Goal: Contribute content: Contribute content

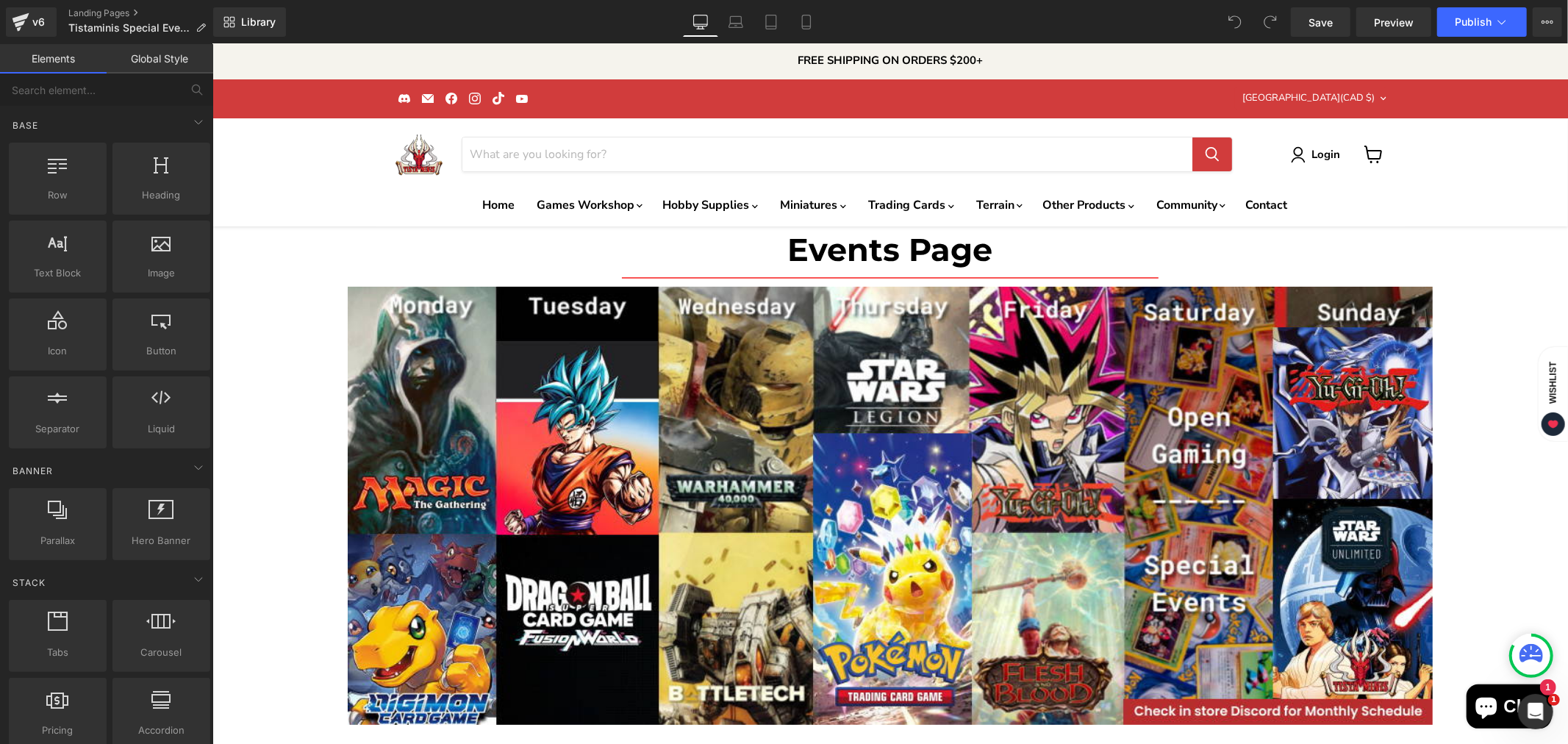
scroll to position [2859, 0]
click at [141, 266] on span "Image" at bounding box center [161, 273] width 89 height 15
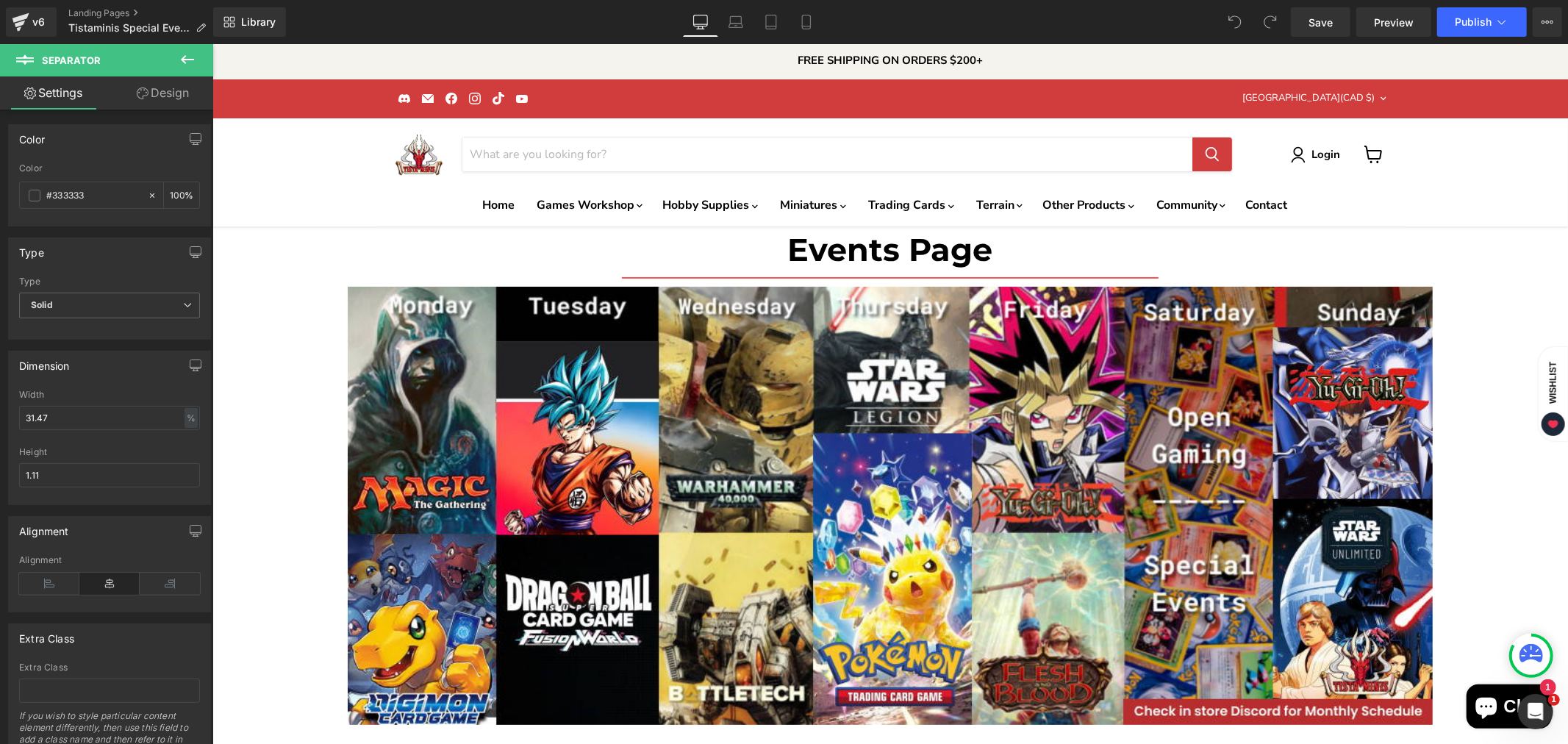
click at [178, 56] on icon at bounding box center [187, 59] width 18 height 18
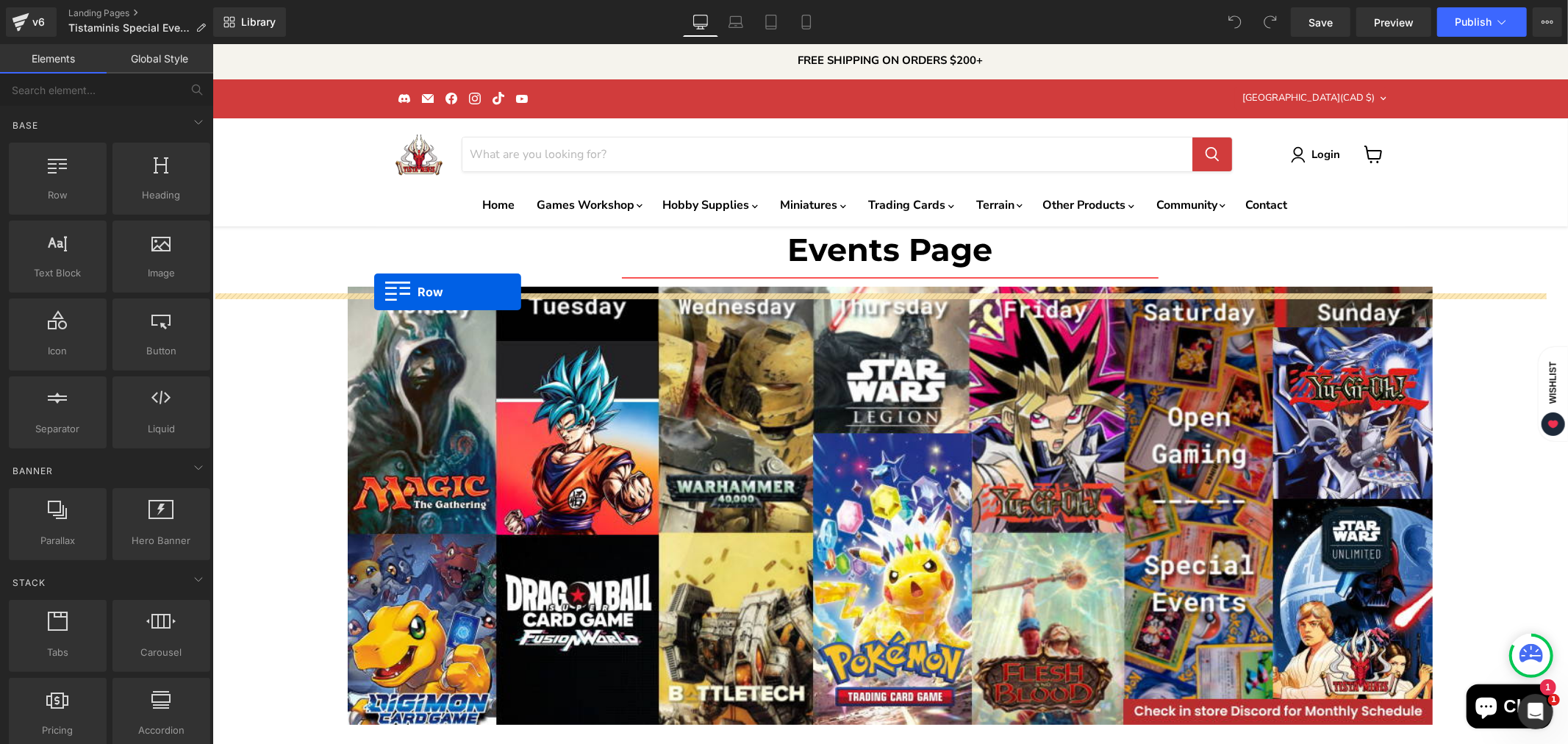
drag, startPoint x: 260, startPoint y: 239, endPoint x: 373, endPoint y: 291, distance: 124.4
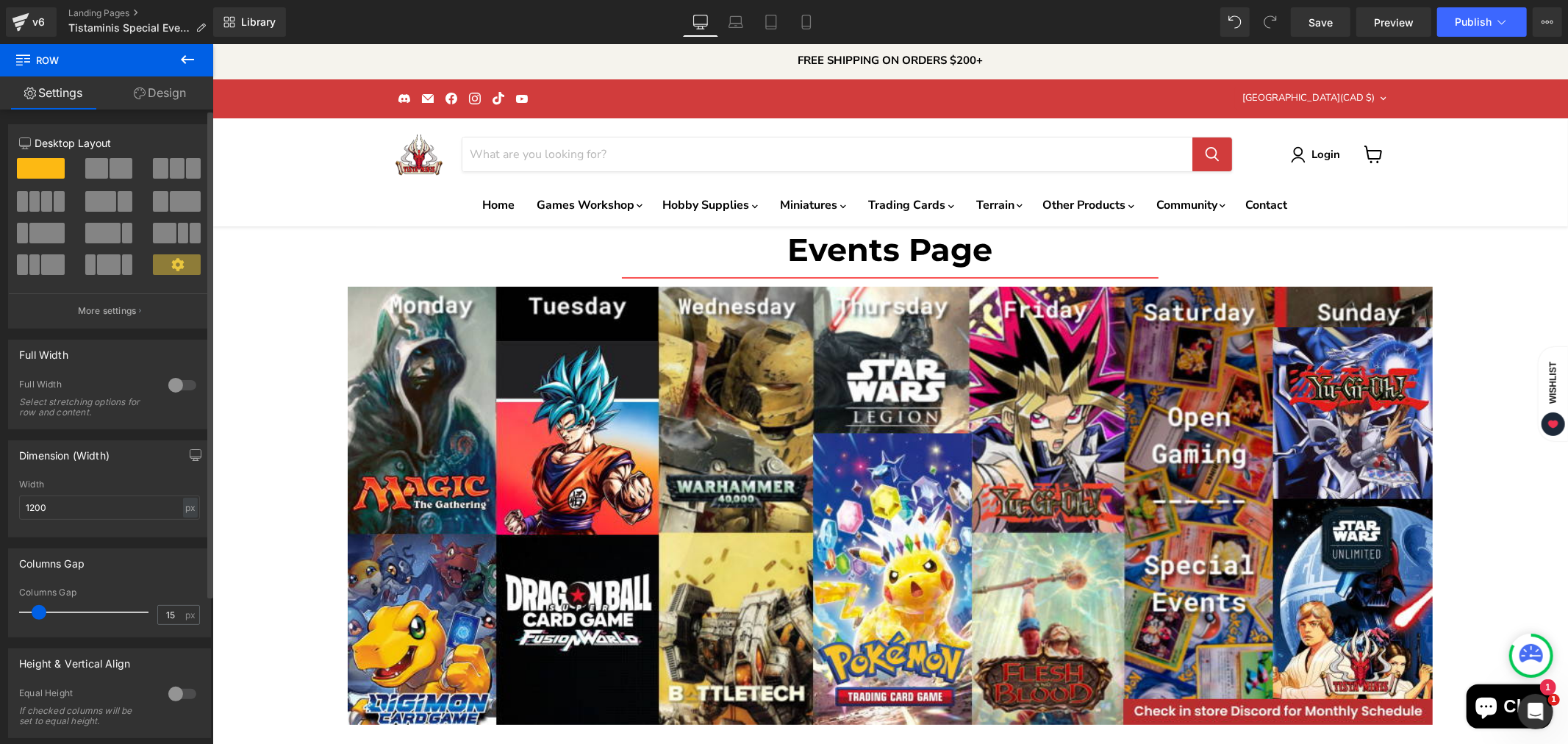
click at [114, 169] on span at bounding box center [121, 168] width 23 height 21
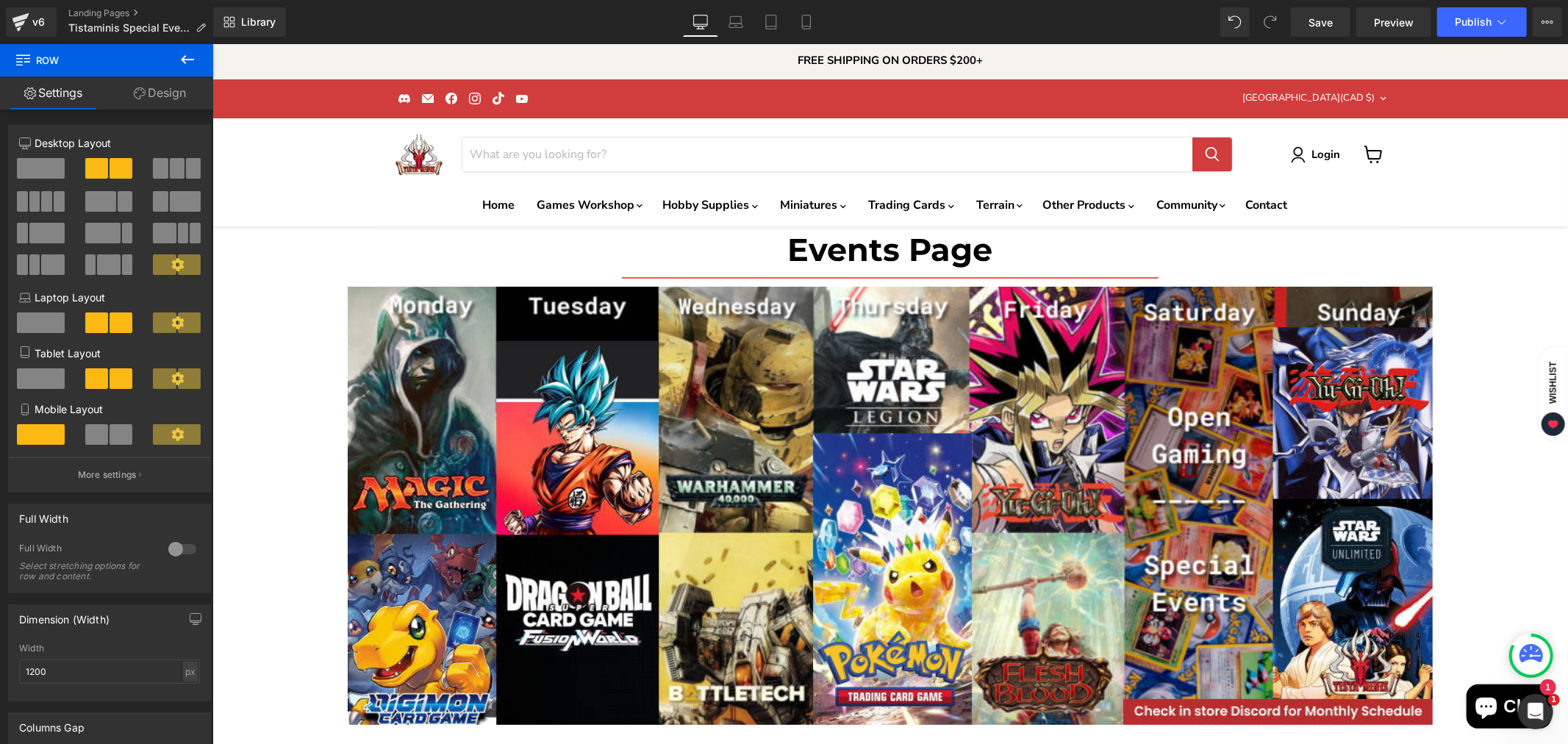
click at [185, 62] on icon at bounding box center [187, 59] width 13 height 8
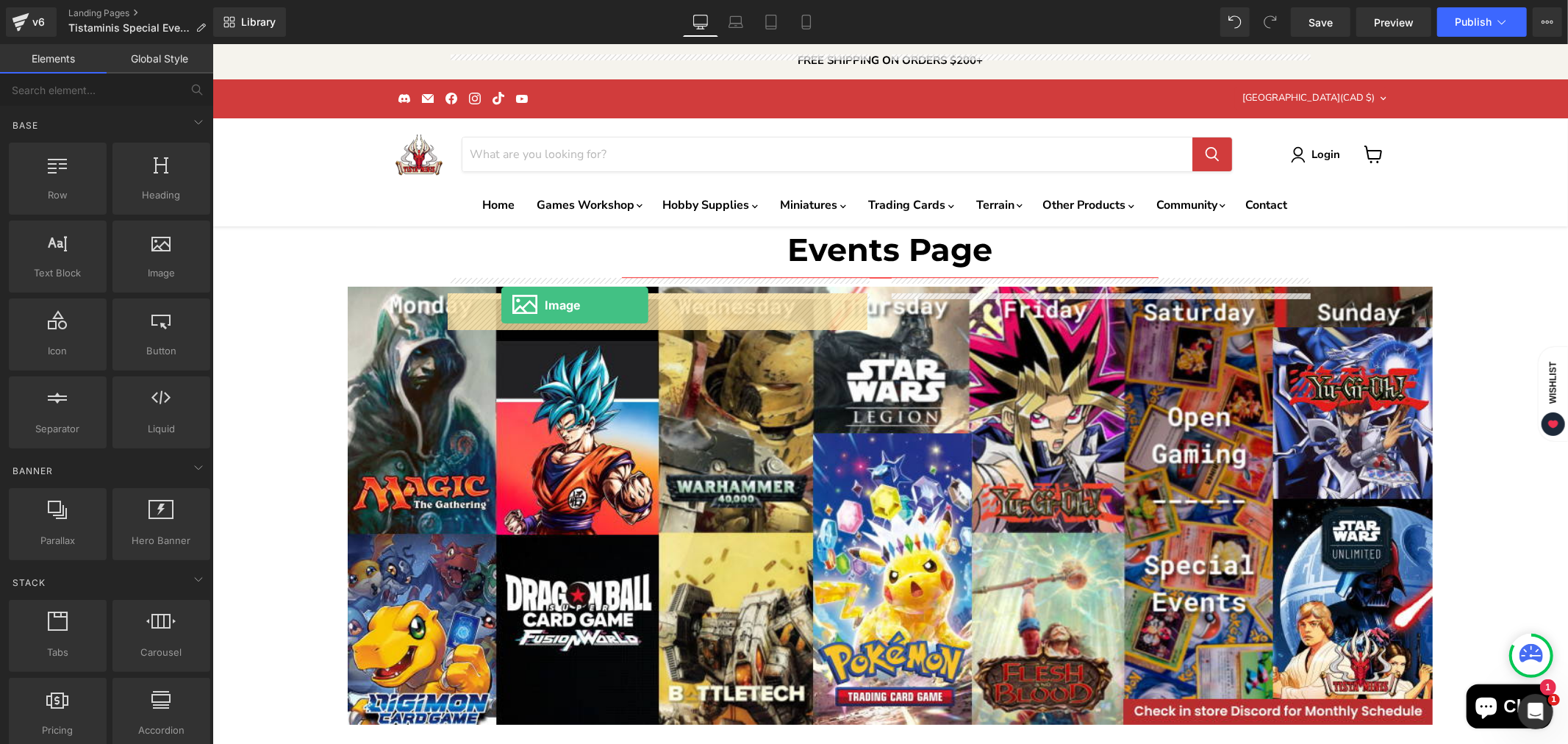
drag, startPoint x: 355, startPoint y: 316, endPoint x: 501, endPoint y: 304, distance: 146.5
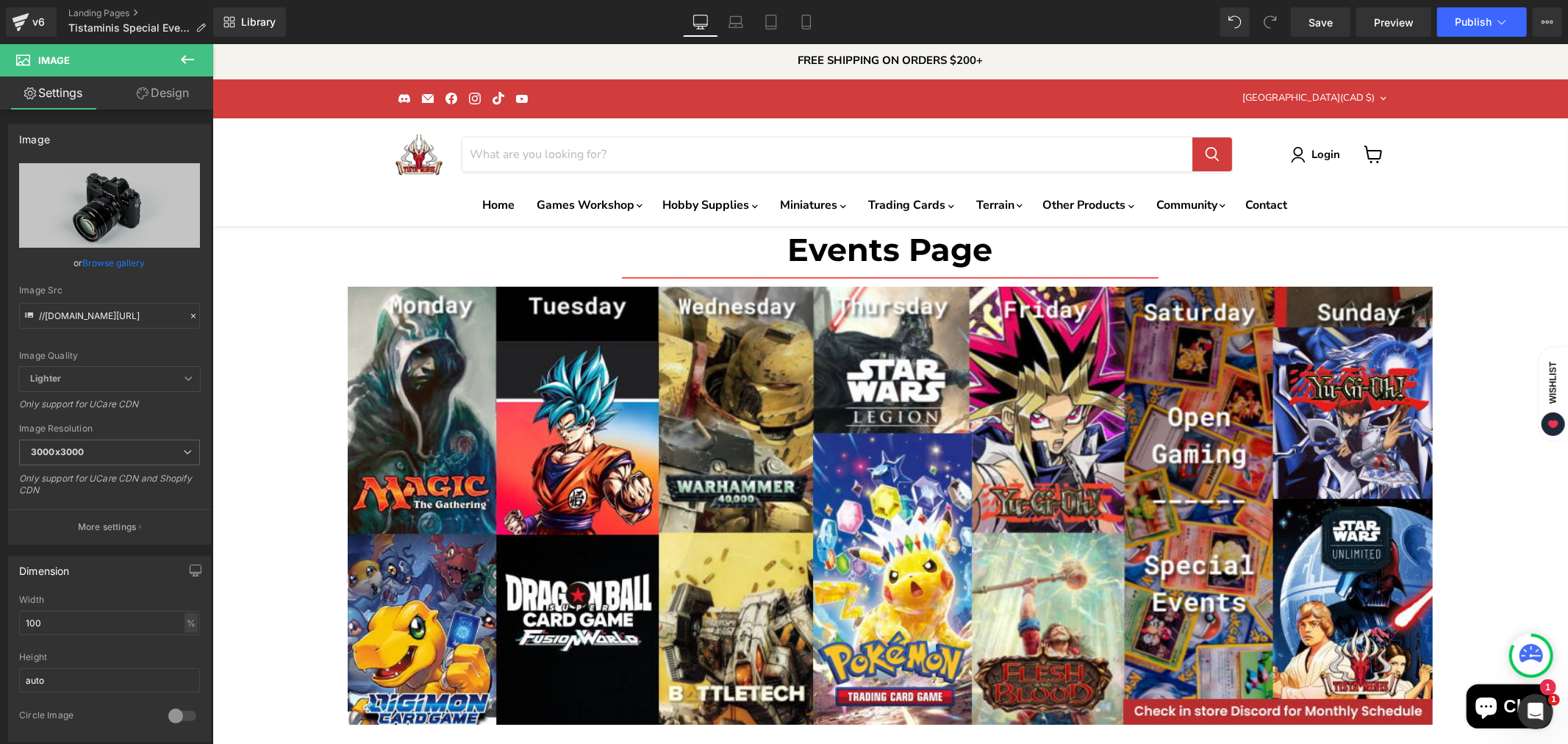
click at [185, 53] on icon at bounding box center [187, 59] width 18 height 18
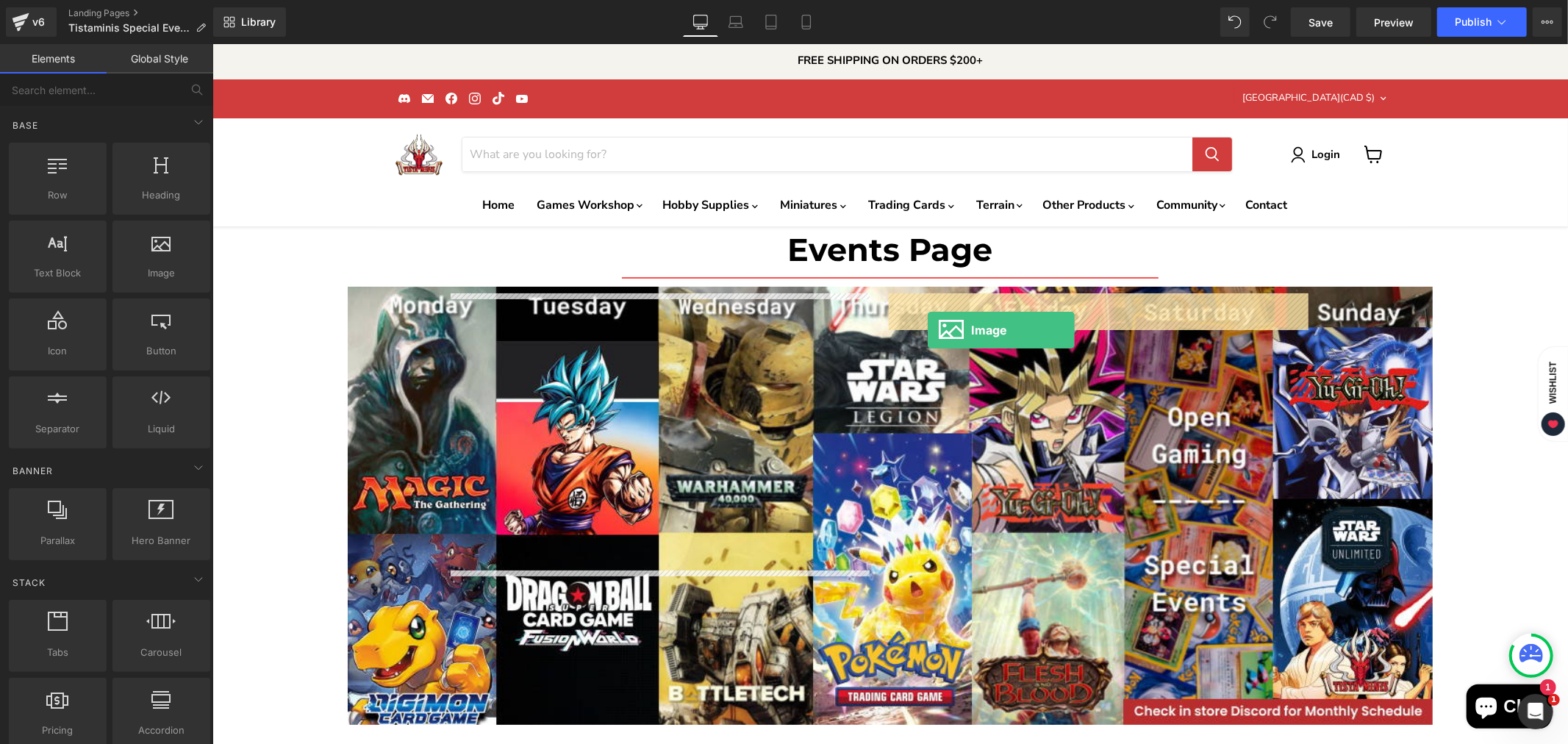
drag, startPoint x: 374, startPoint y: 291, endPoint x: 927, endPoint y: 330, distance: 554.4
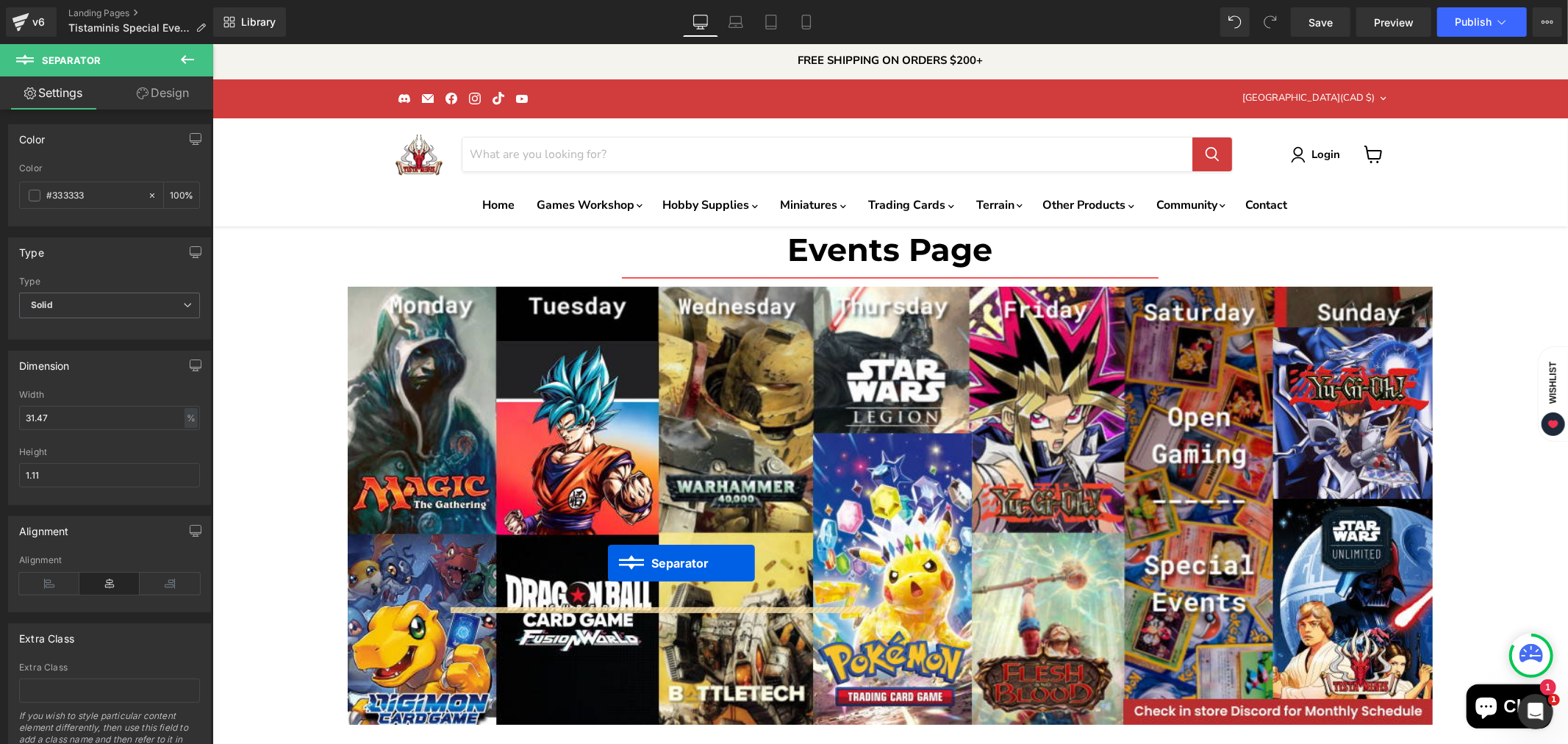
drag, startPoint x: 630, startPoint y: 297, endPoint x: 607, endPoint y: 562, distance: 266.0
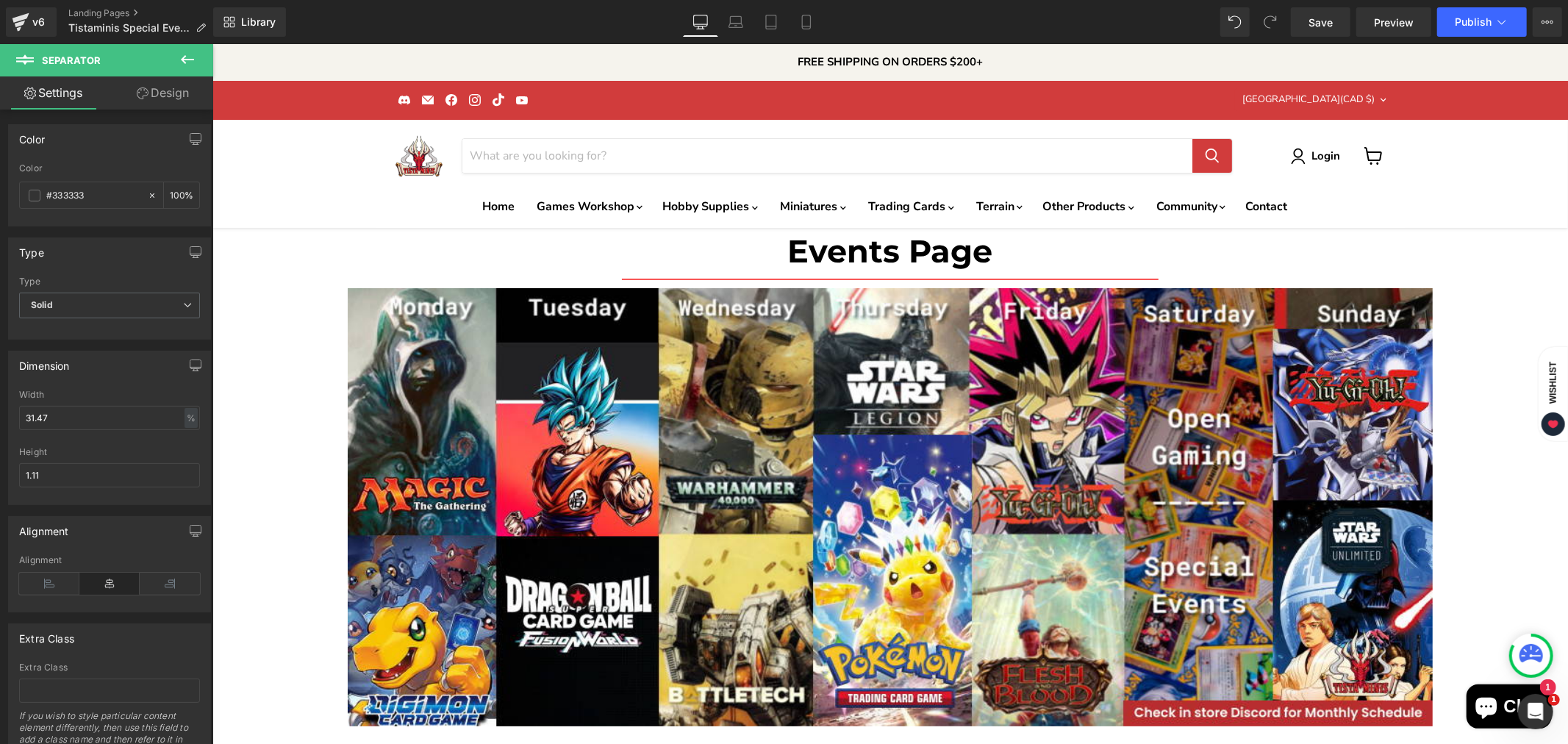
scroll to position [3097, 0]
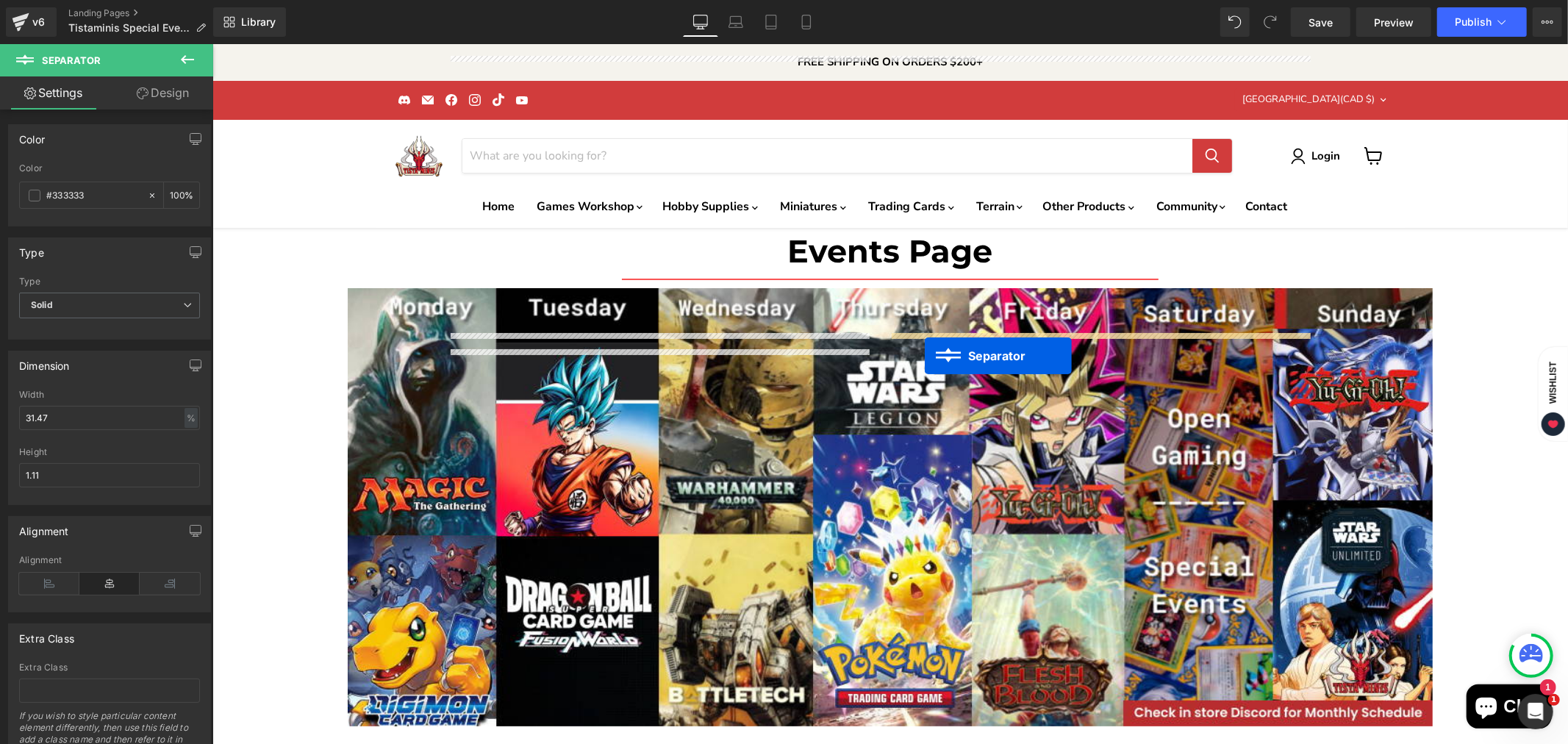
drag, startPoint x: 627, startPoint y: 355, endPoint x: 924, endPoint y: 355, distance: 297.0
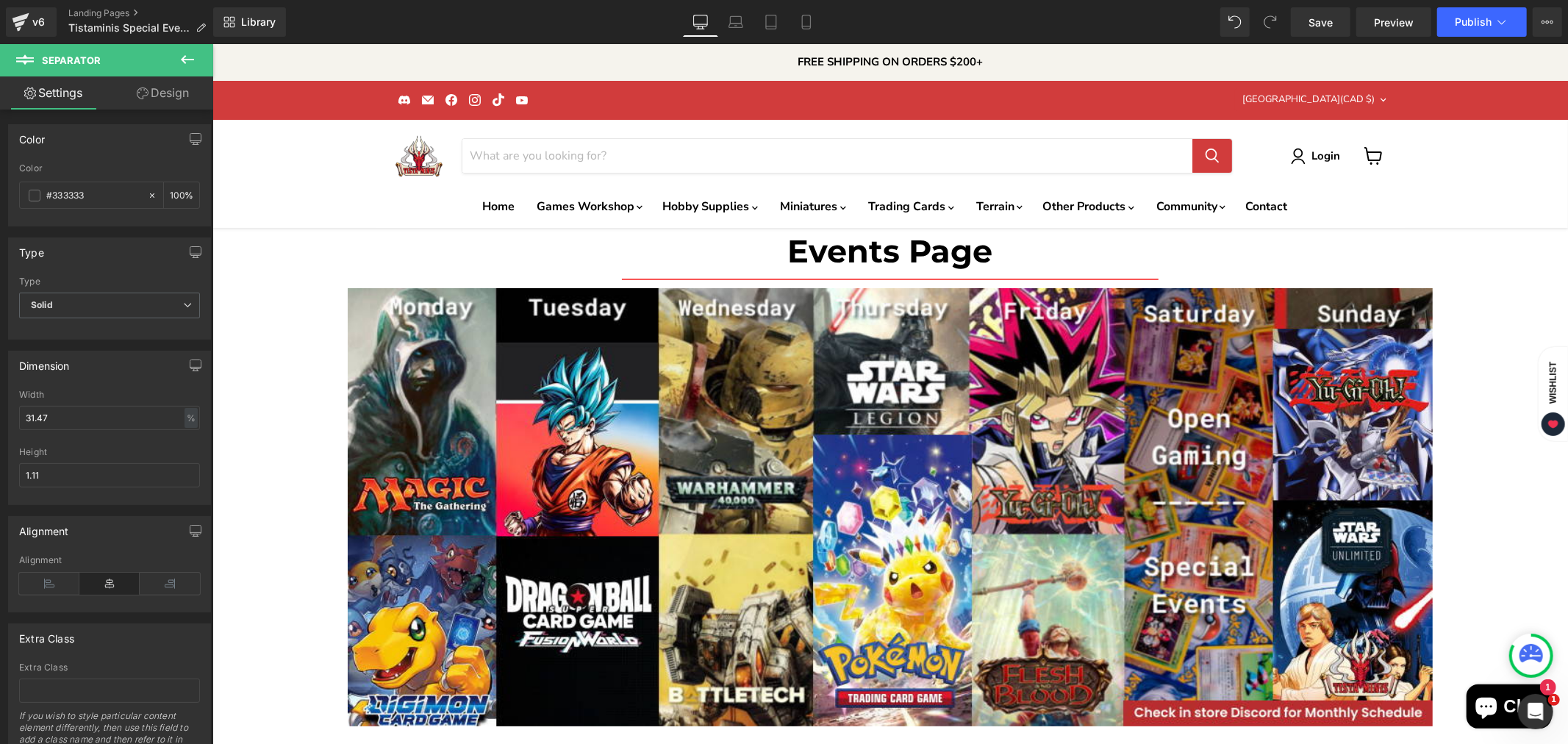
scroll to position [2853, 0]
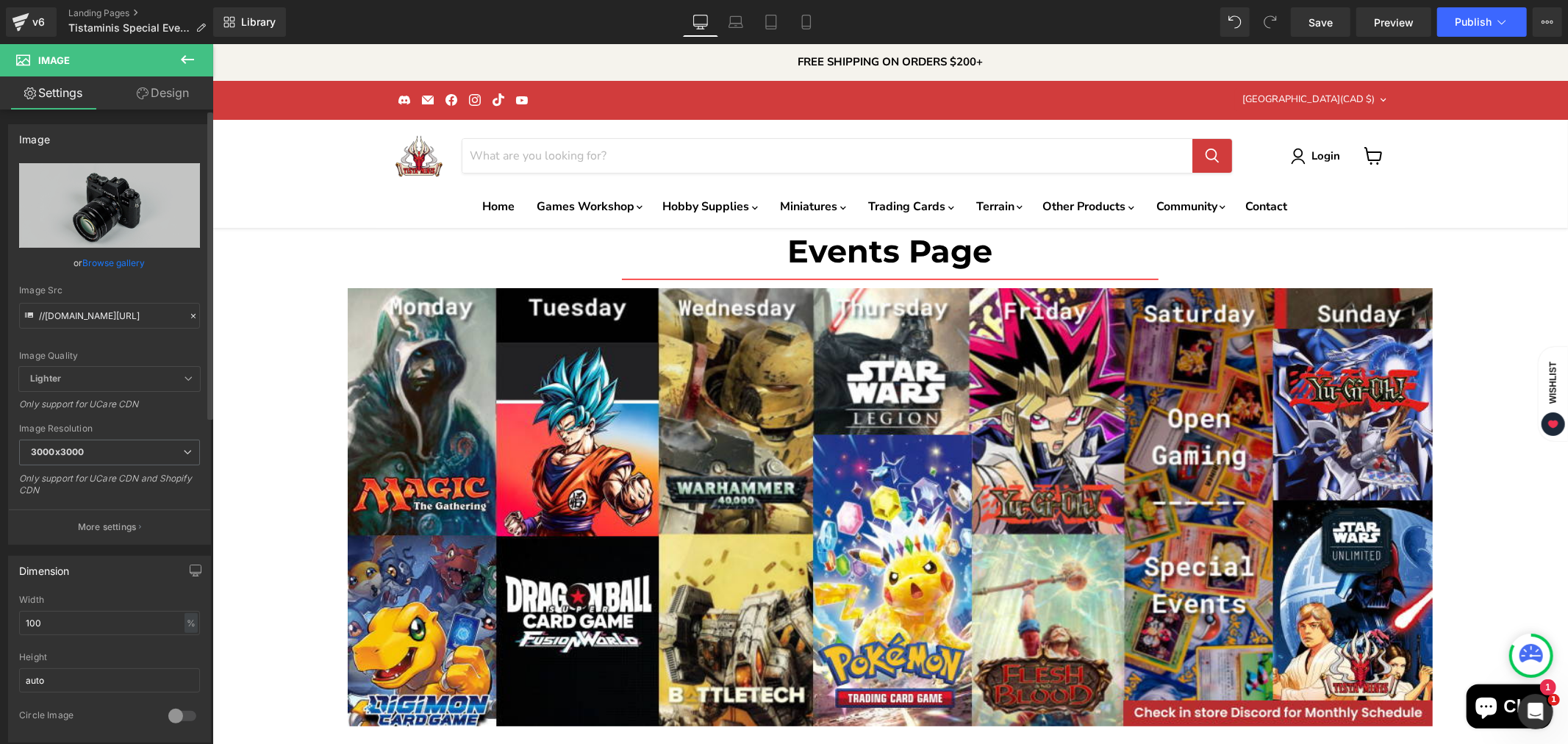
click at [107, 260] on link "Browse gallery" at bounding box center [114, 263] width 63 height 25
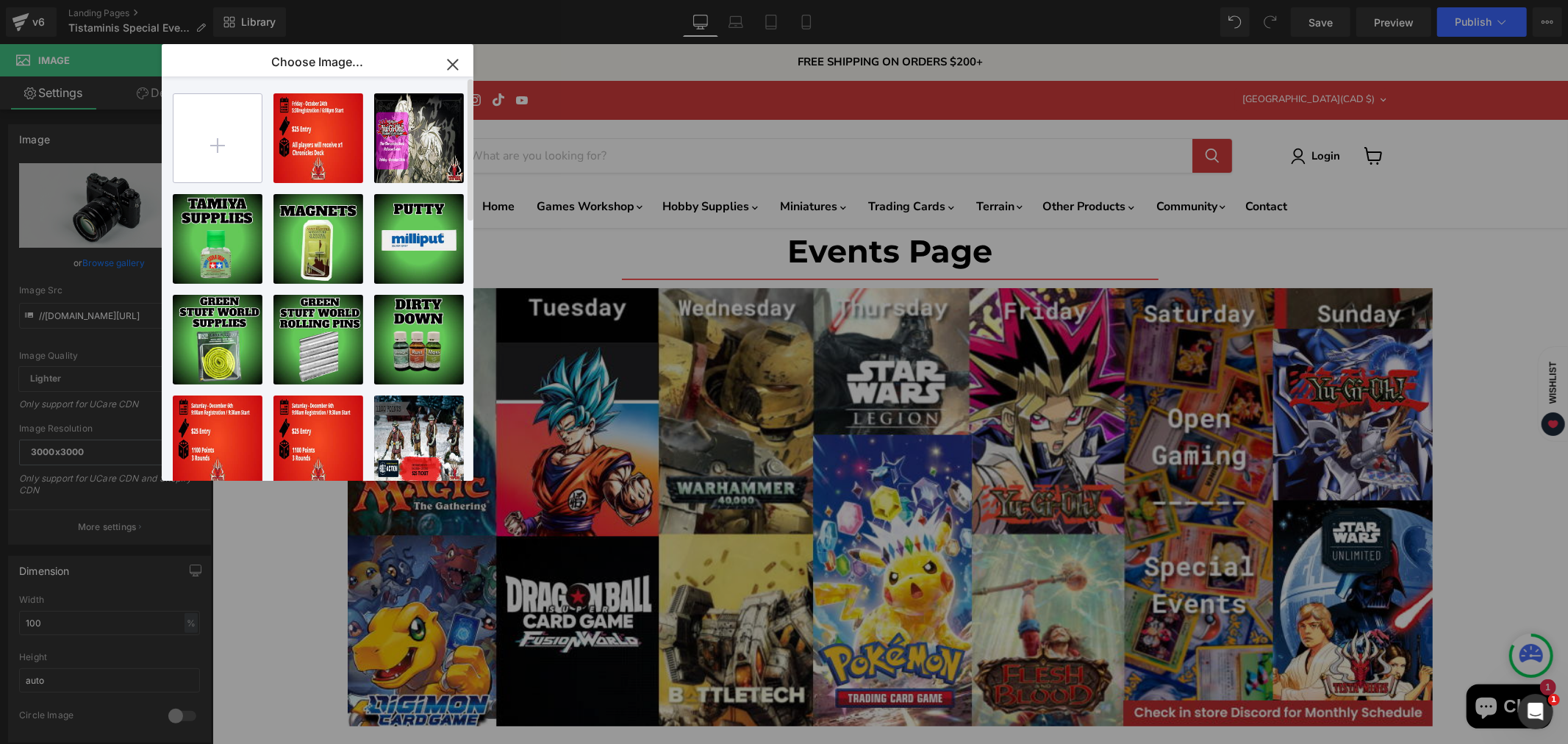
click at [226, 133] on input "file" at bounding box center [218, 138] width 88 height 88
type input "C:\fakepath\HALO RUMBLE PIT-High-Quality.jpg"
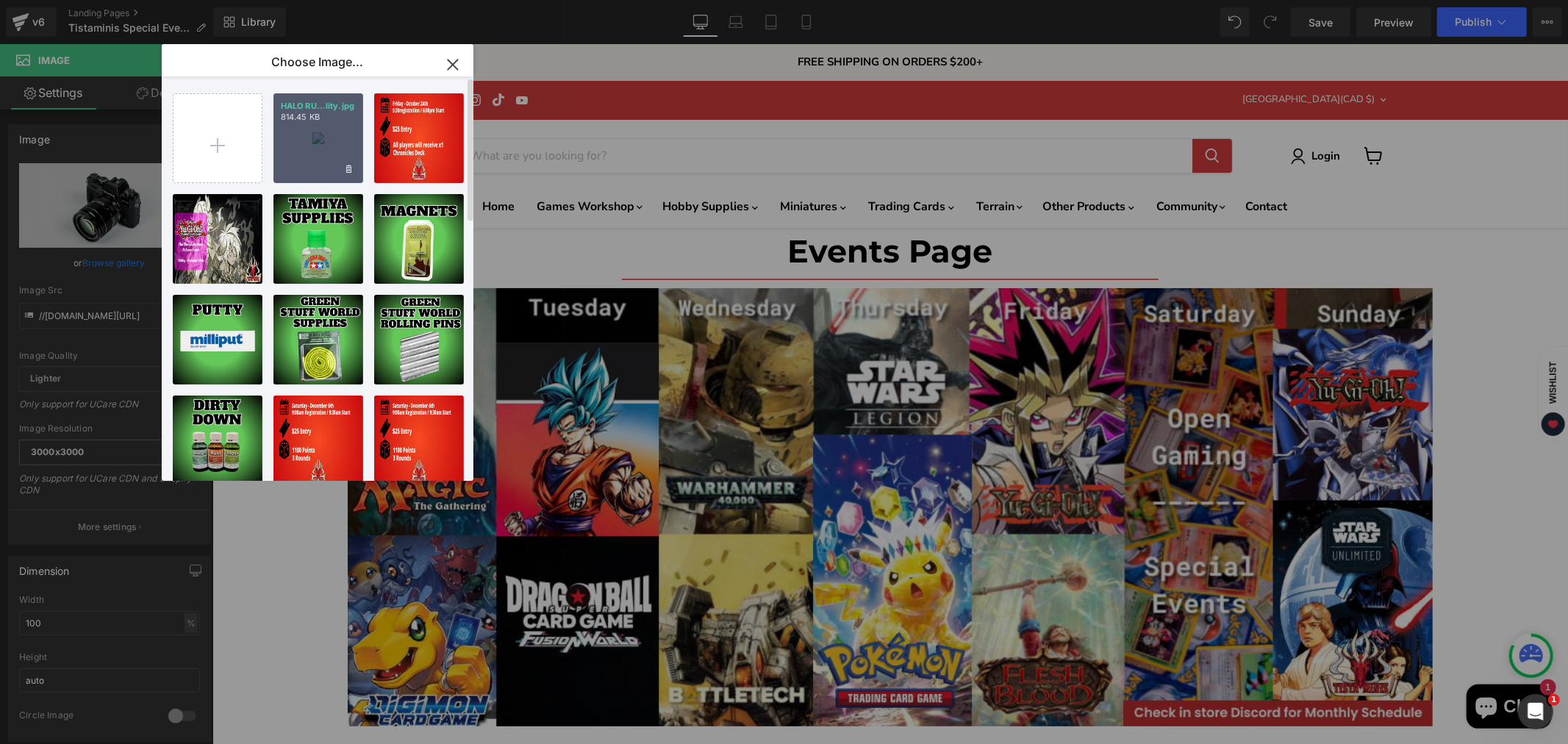
click at [301, 138] on div "HALO RU...lity.jpg 814.45 KB" at bounding box center [318, 138] width 90 height 90
type input "[URL][DOMAIN_NAME]"
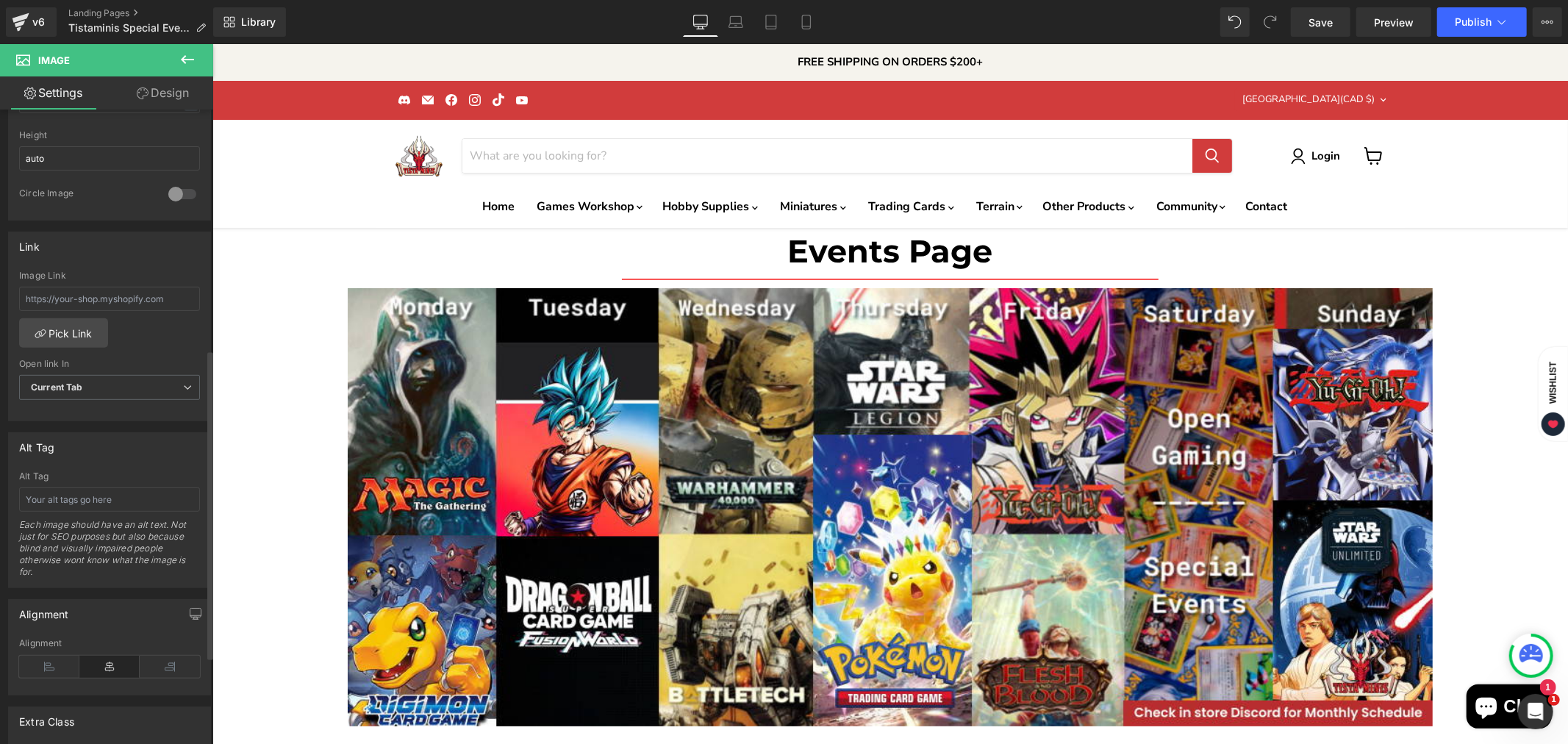
scroll to position [571, 0]
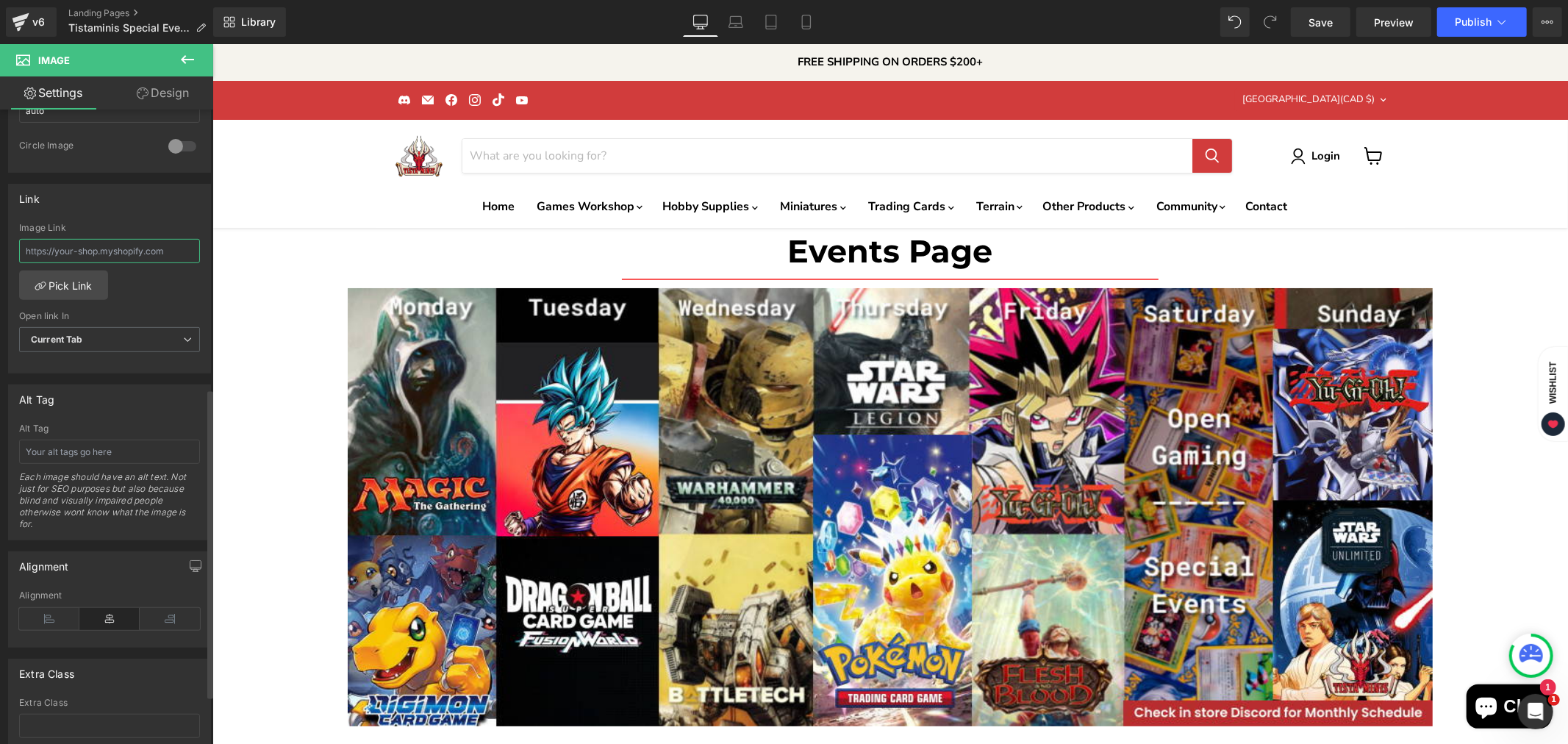
click at [127, 243] on input "text" at bounding box center [110, 250] width 181 height 24
click at [134, 253] on input "text" at bounding box center [110, 250] width 181 height 24
paste input "[URL][DOMAIN_NAME][DATE]"
type input "[URL][DOMAIN_NAME][DATE]"
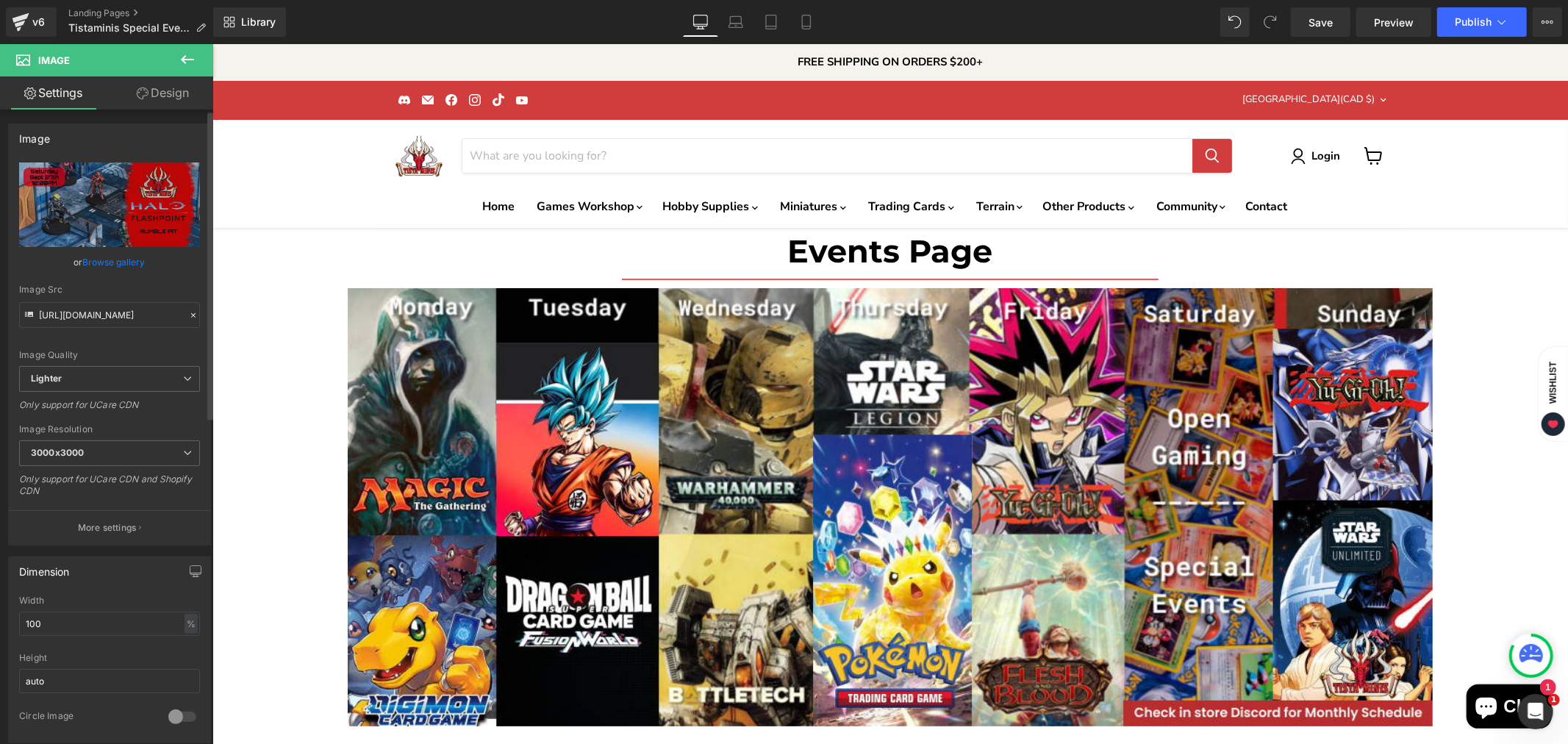
scroll to position [0, 0]
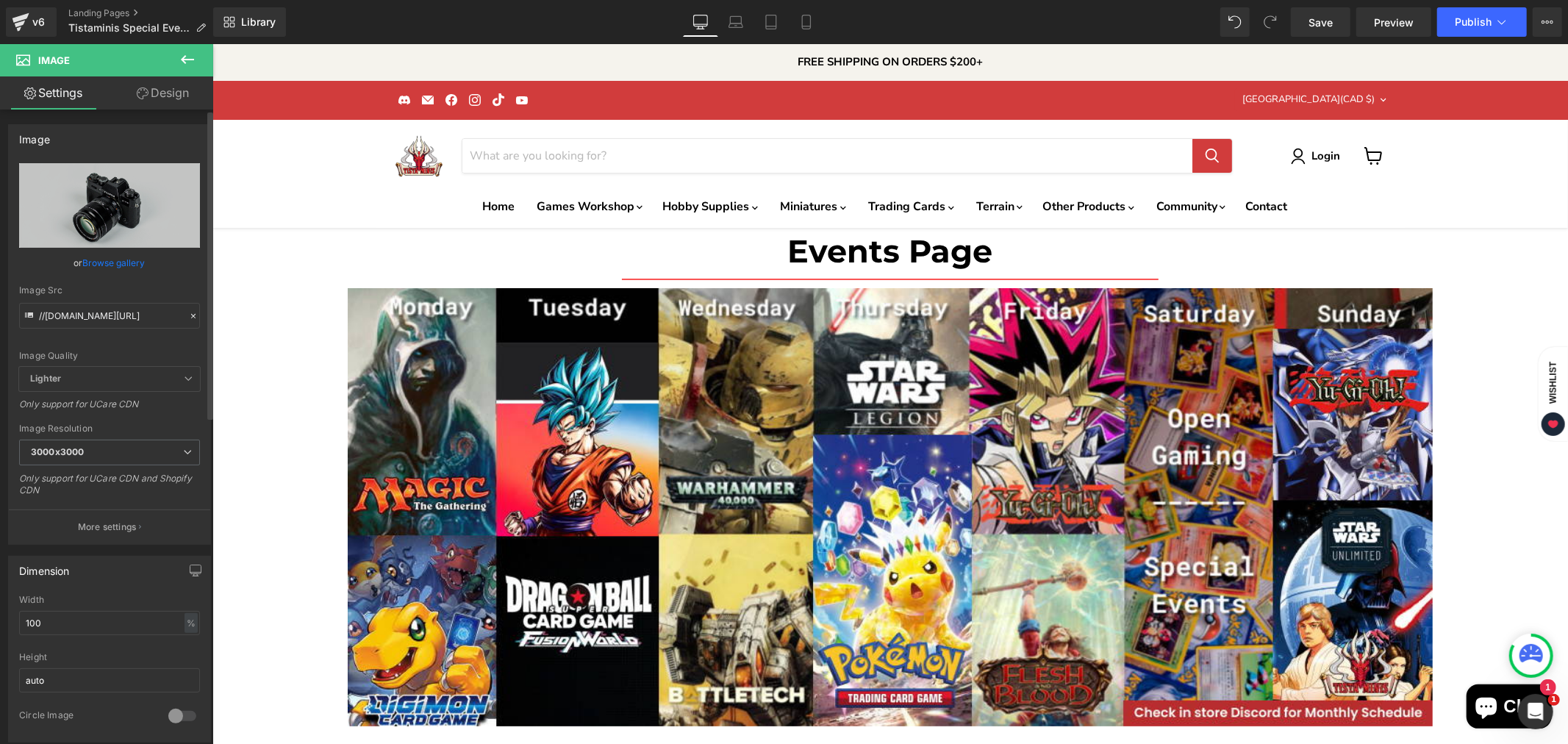
click at [123, 258] on link "Browse gallery" at bounding box center [114, 263] width 63 height 25
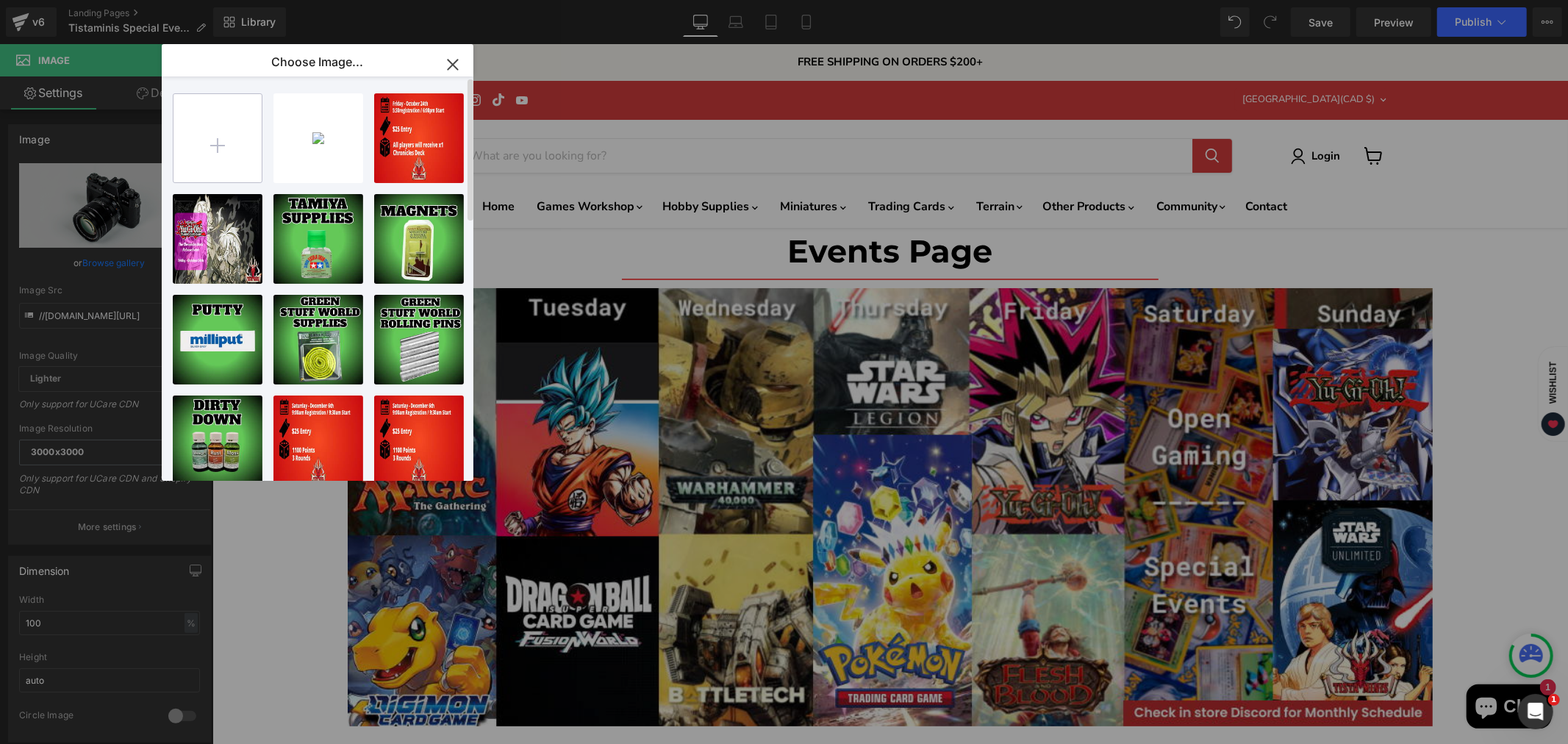
click at [231, 141] on input "file" at bounding box center [218, 138] width 88 height 88
type input "C:\fakepath\Halo Flashpoint [DATE]-High-Quality.jpg"
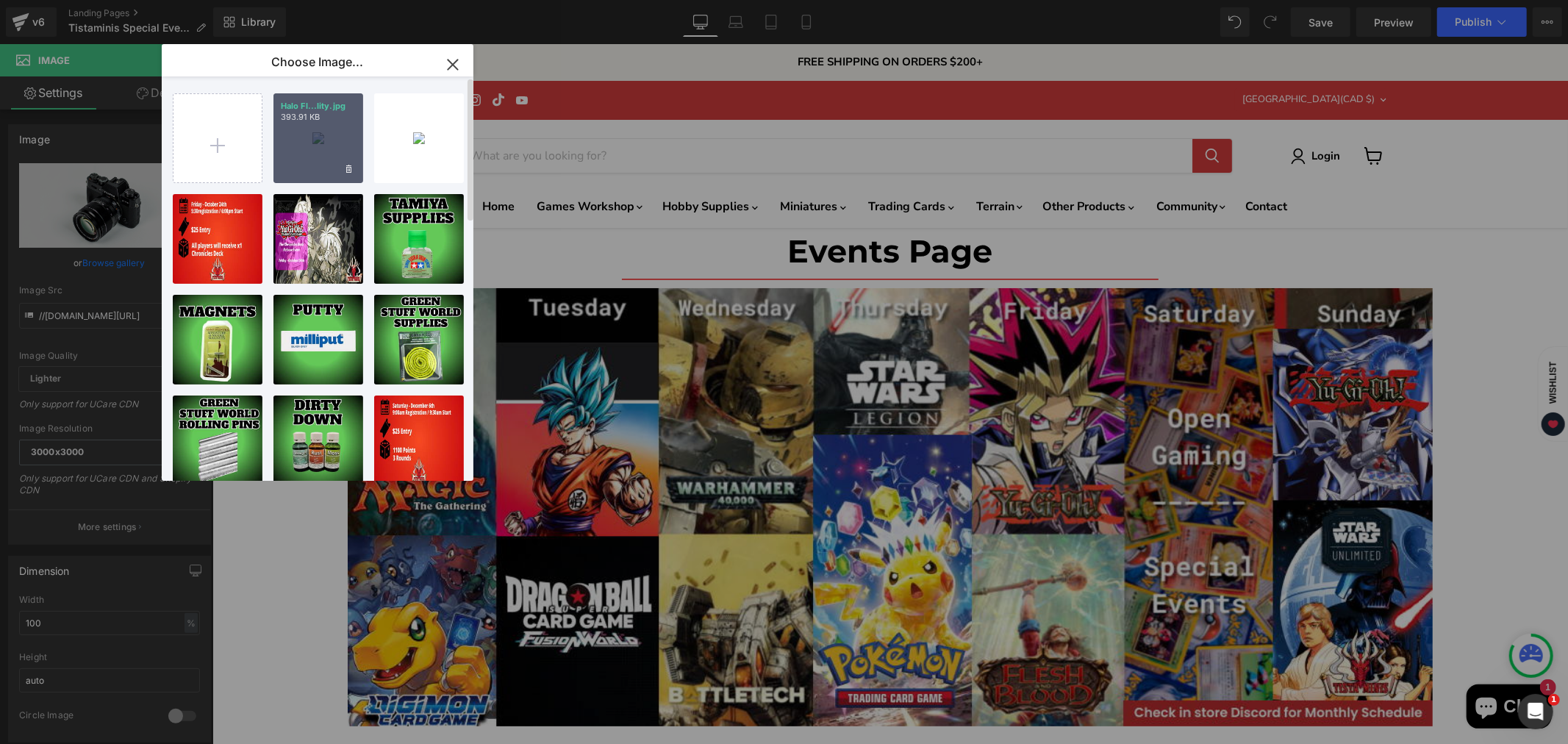
click at [300, 132] on div "Halo Fl...lity.jpg 393.91 KB" at bounding box center [318, 138] width 90 height 90
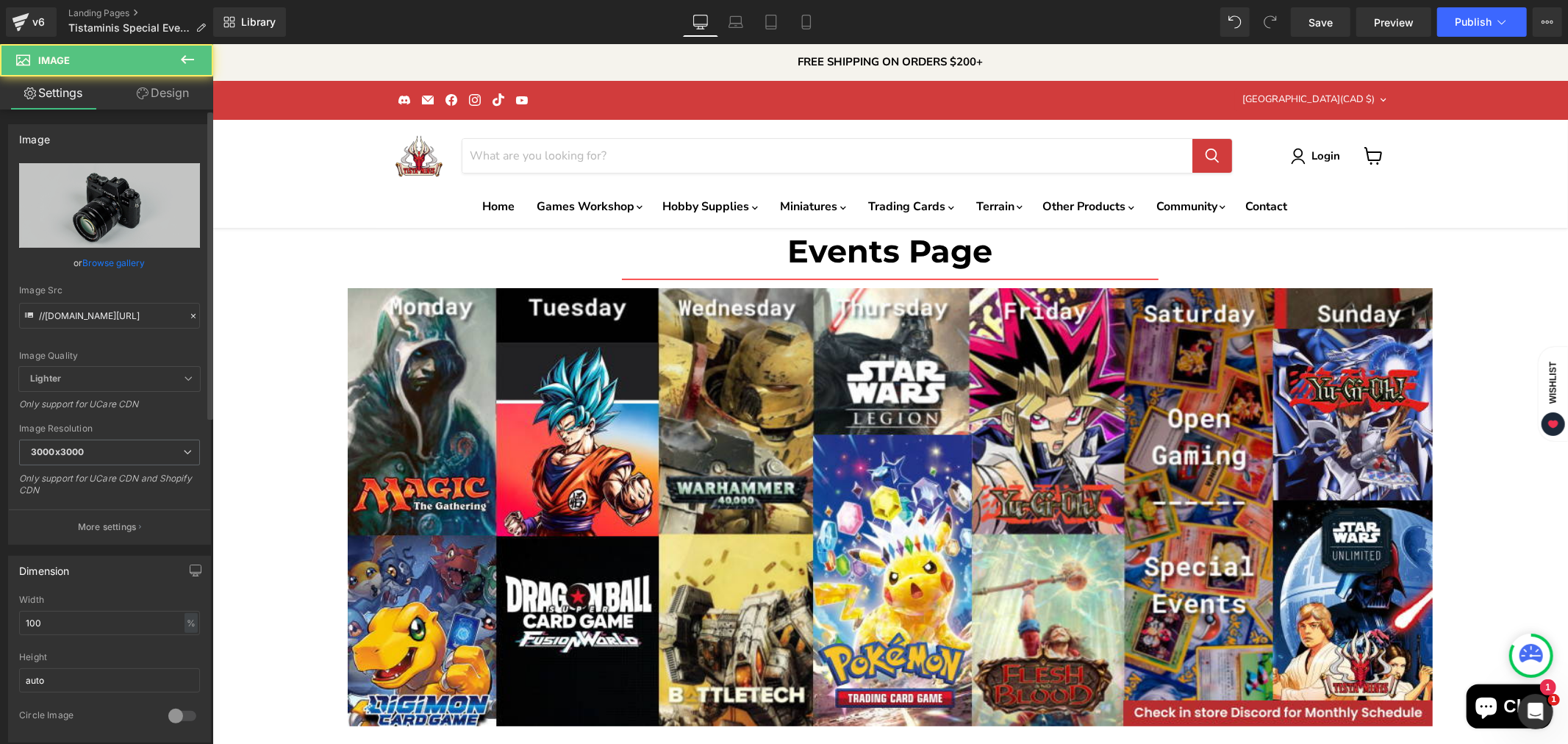
click at [115, 252] on link "Browse gallery" at bounding box center [114, 263] width 63 height 25
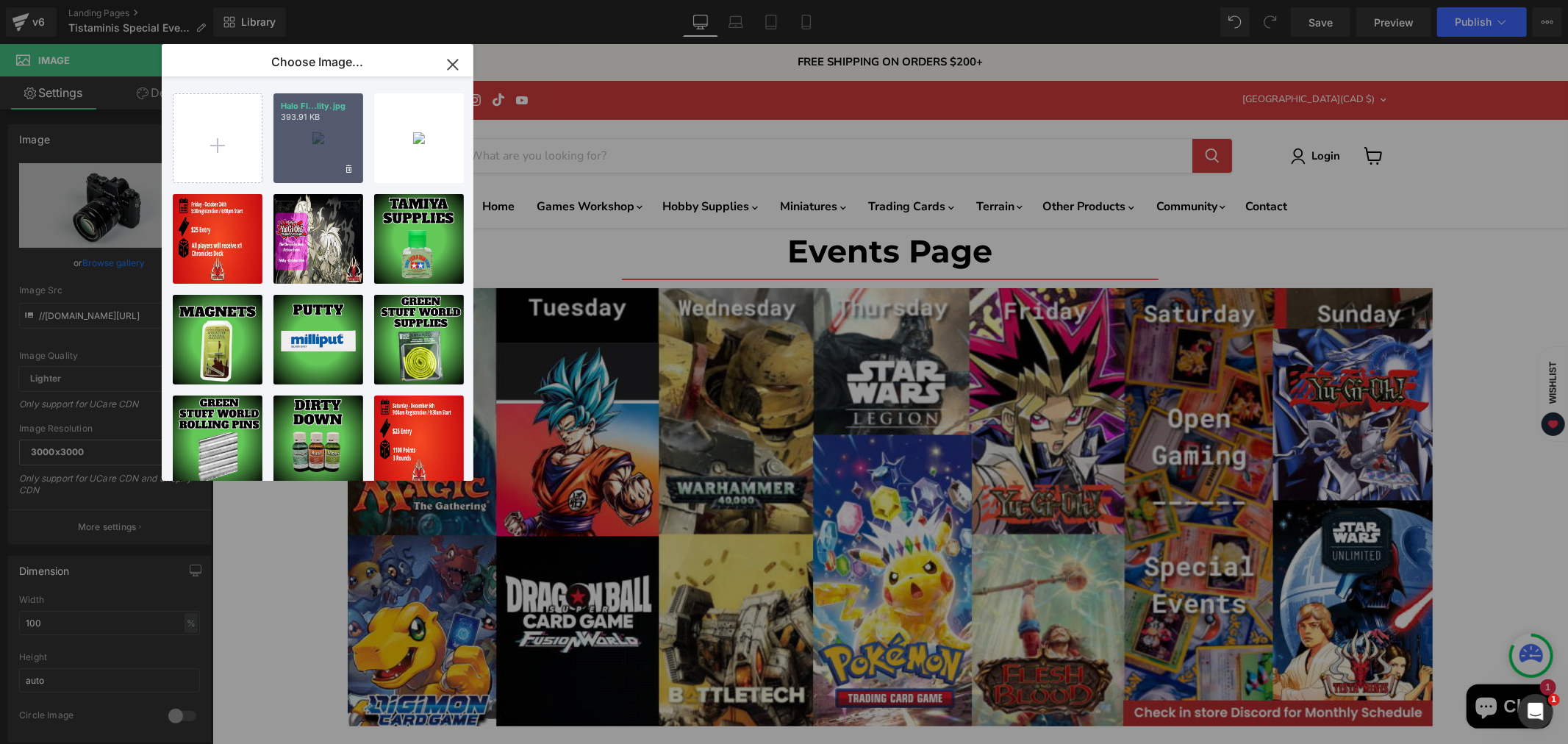
click at [322, 144] on div "Halo Fl...lity.jpg 393.91 KB" at bounding box center [318, 138] width 90 height 90
type input "[URL][DOMAIN_NAME][DATE]"
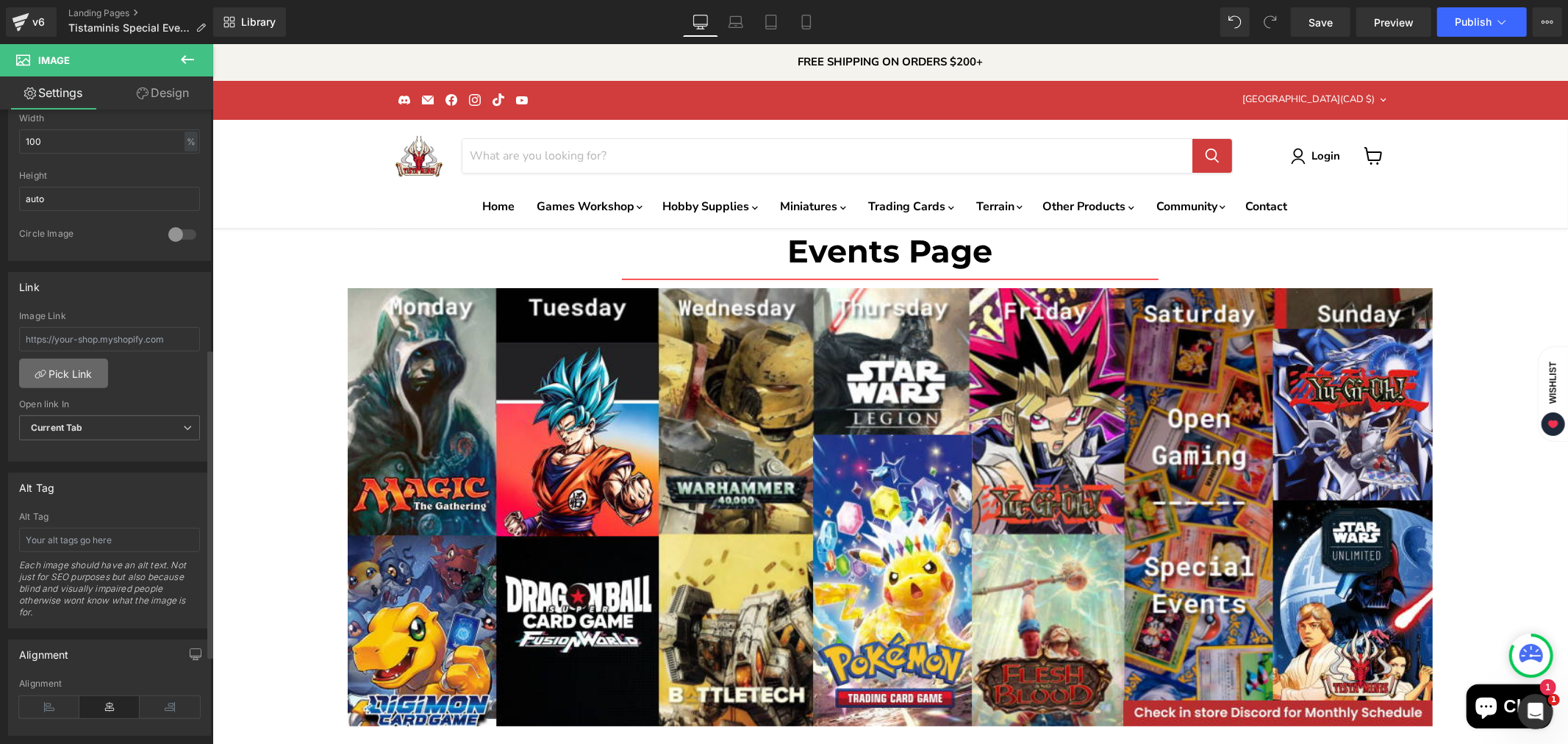
scroll to position [490, 0]
click at [92, 328] on input "text" at bounding box center [110, 332] width 181 height 24
paste input "[URL][DOMAIN_NAME][DATE]"
type input "[URL][DOMAIN_NAME][DATE]"
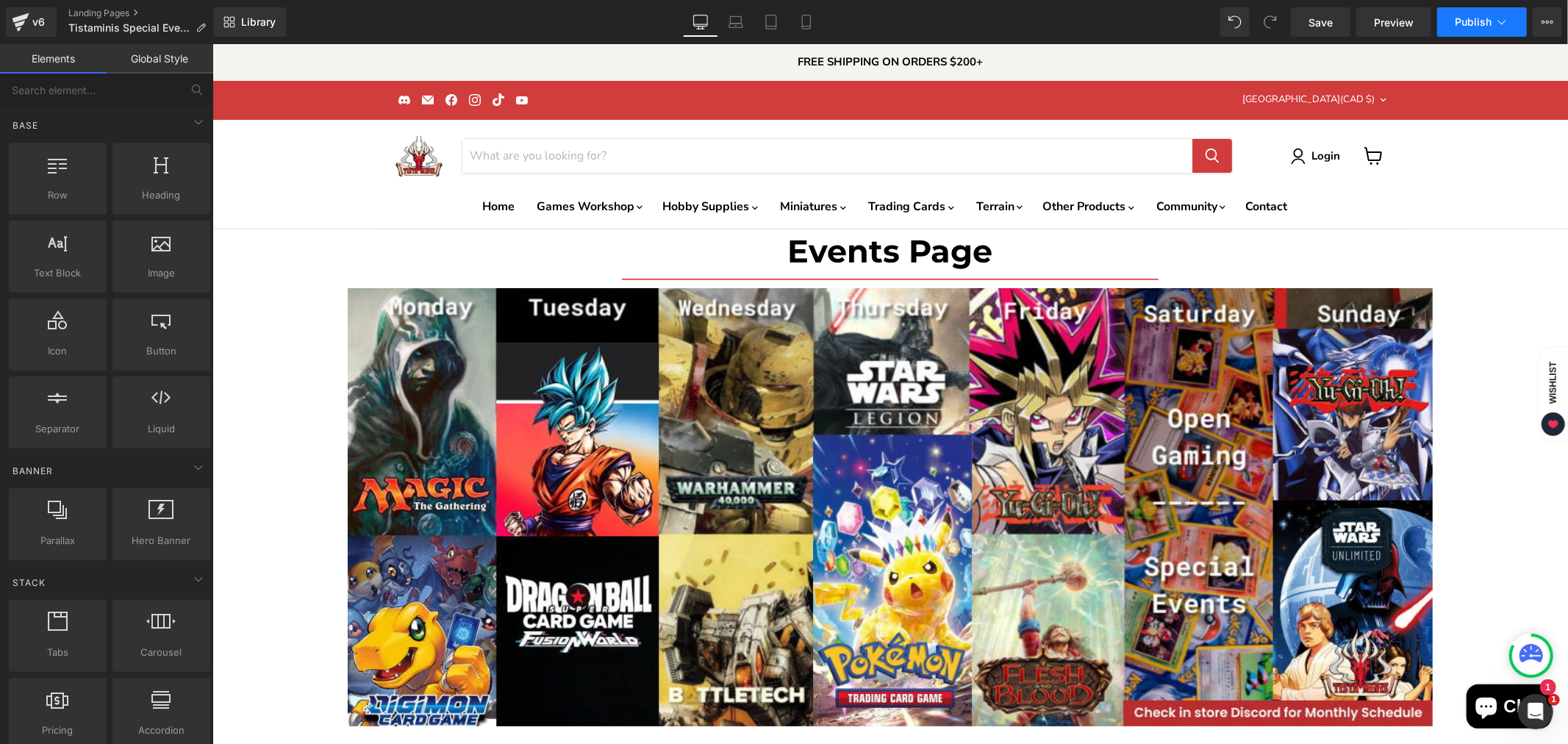
click at [1456, 20] on span "Publish" at bounding box center [1473, 22] width 37 height 12
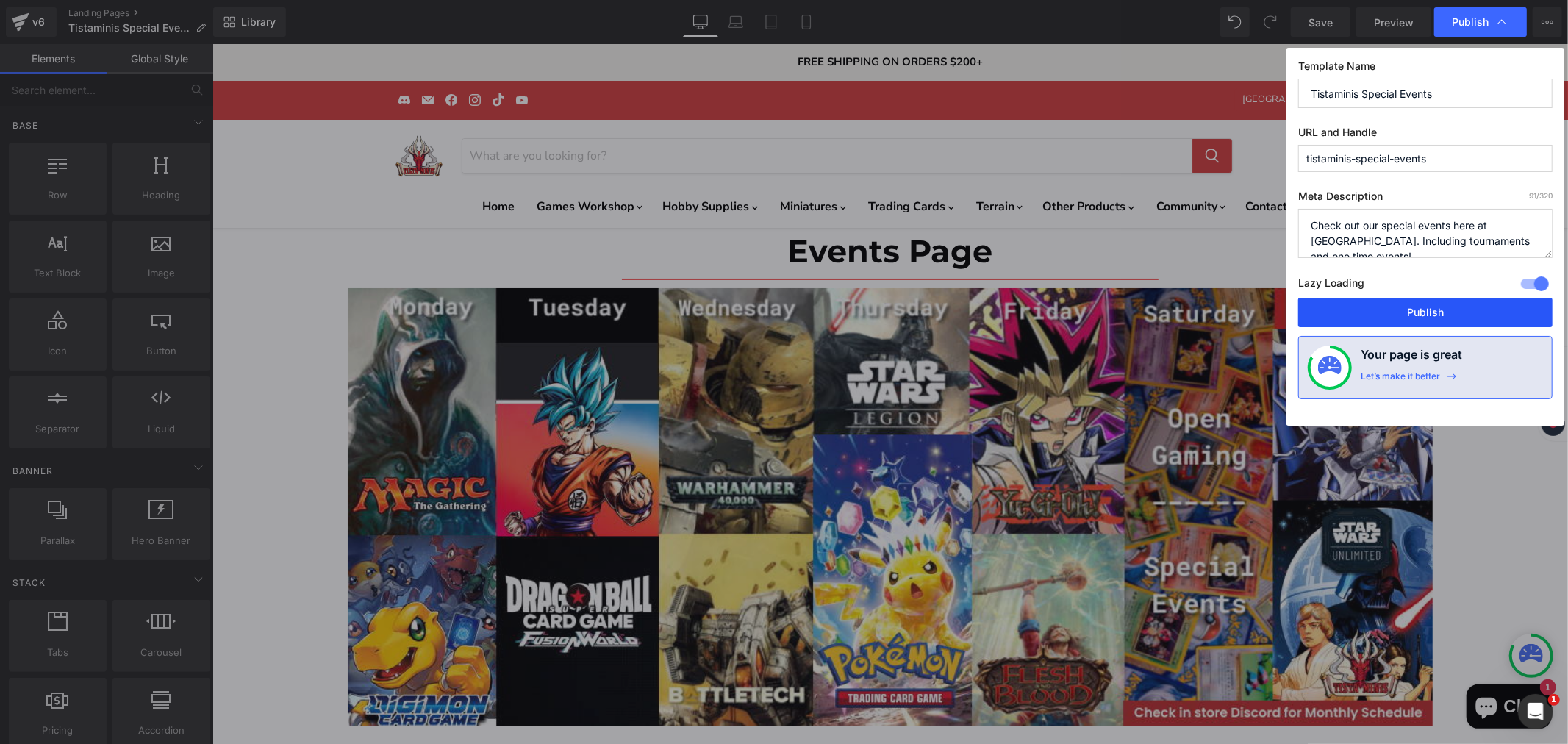
click at [0, 0] on button "Publish" at bounding box center [0, 0] width 0 height 0
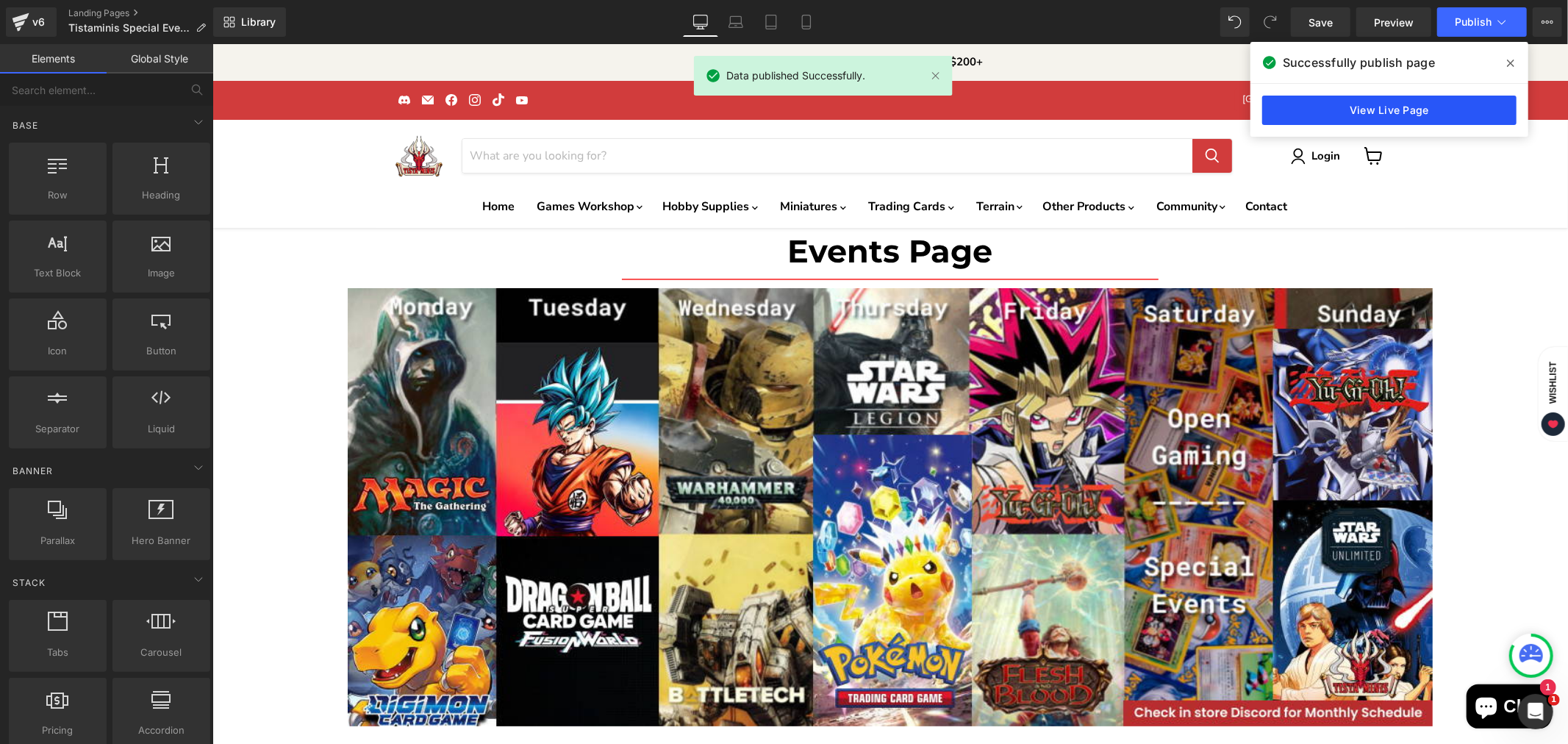
click at [1363, 109] on link "View Live Page" at bounding box center [1389, 110] width 254 height 29
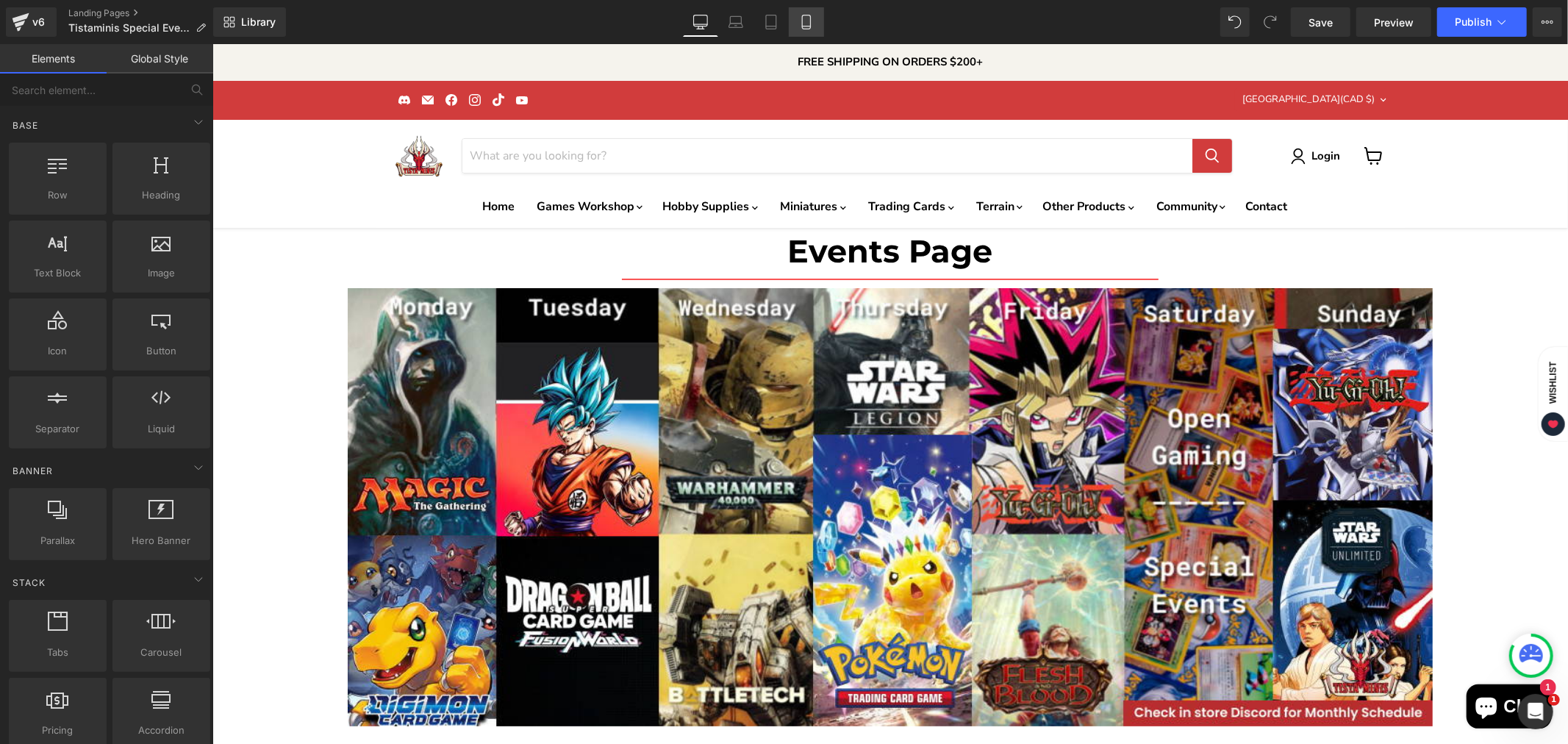
click at [799, 23] on icon at bounding box center [806, 22] width 15 height 15
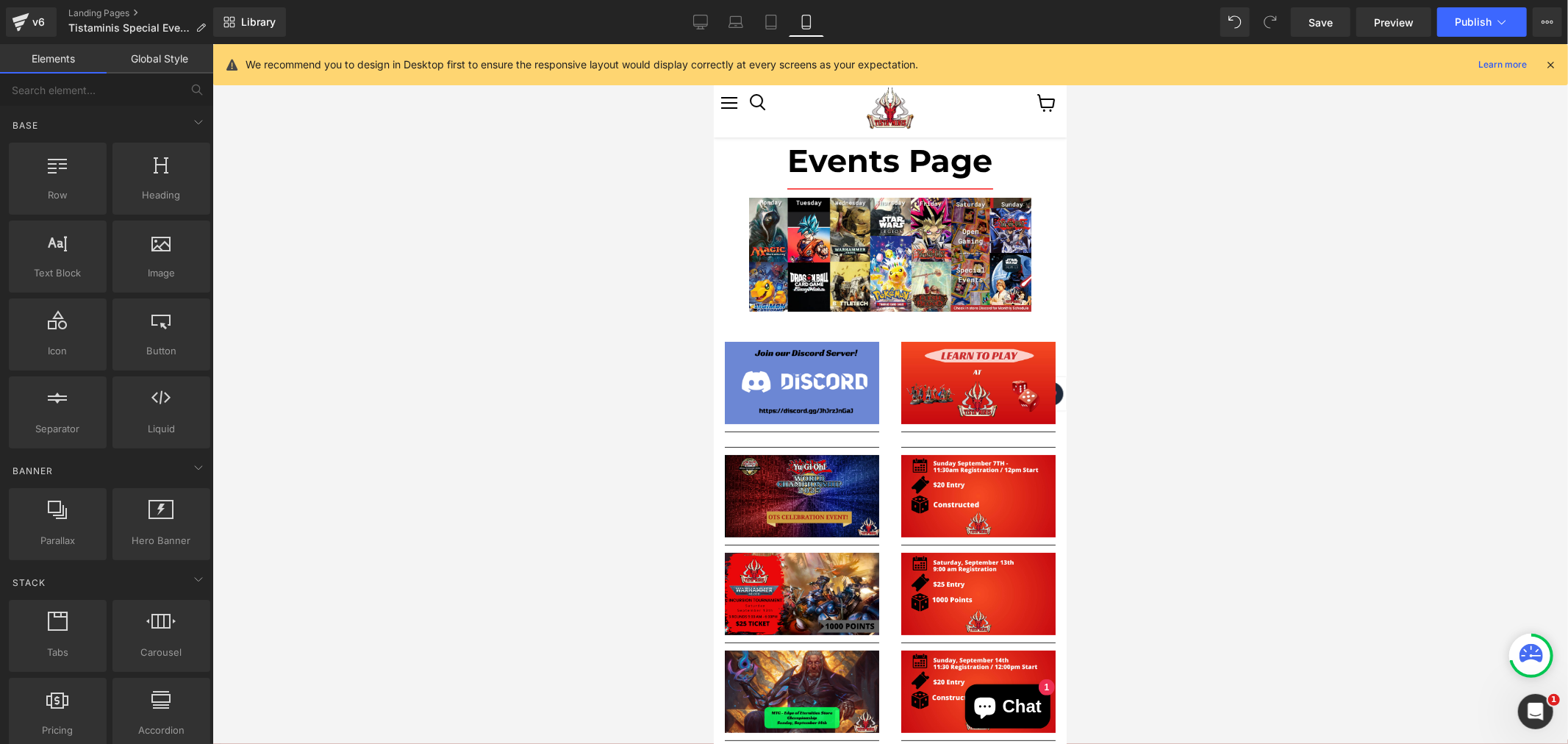
scroll to position [1126, 0]
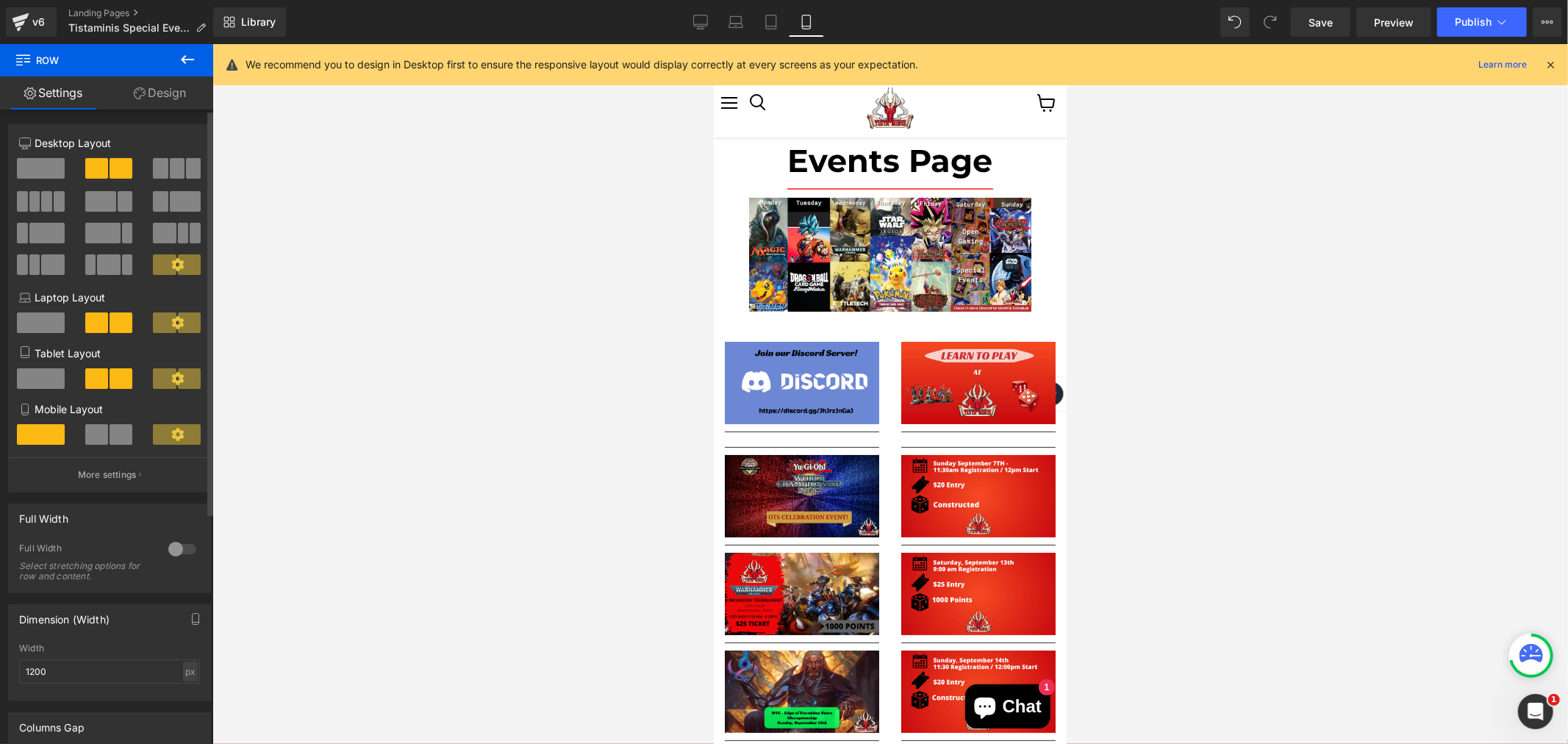
click at [103, 435] on span at bounding box center [97, 434] width 23 height 21
click at [287, 410] on div at bounding box center [890, 394] width 1356 height 700
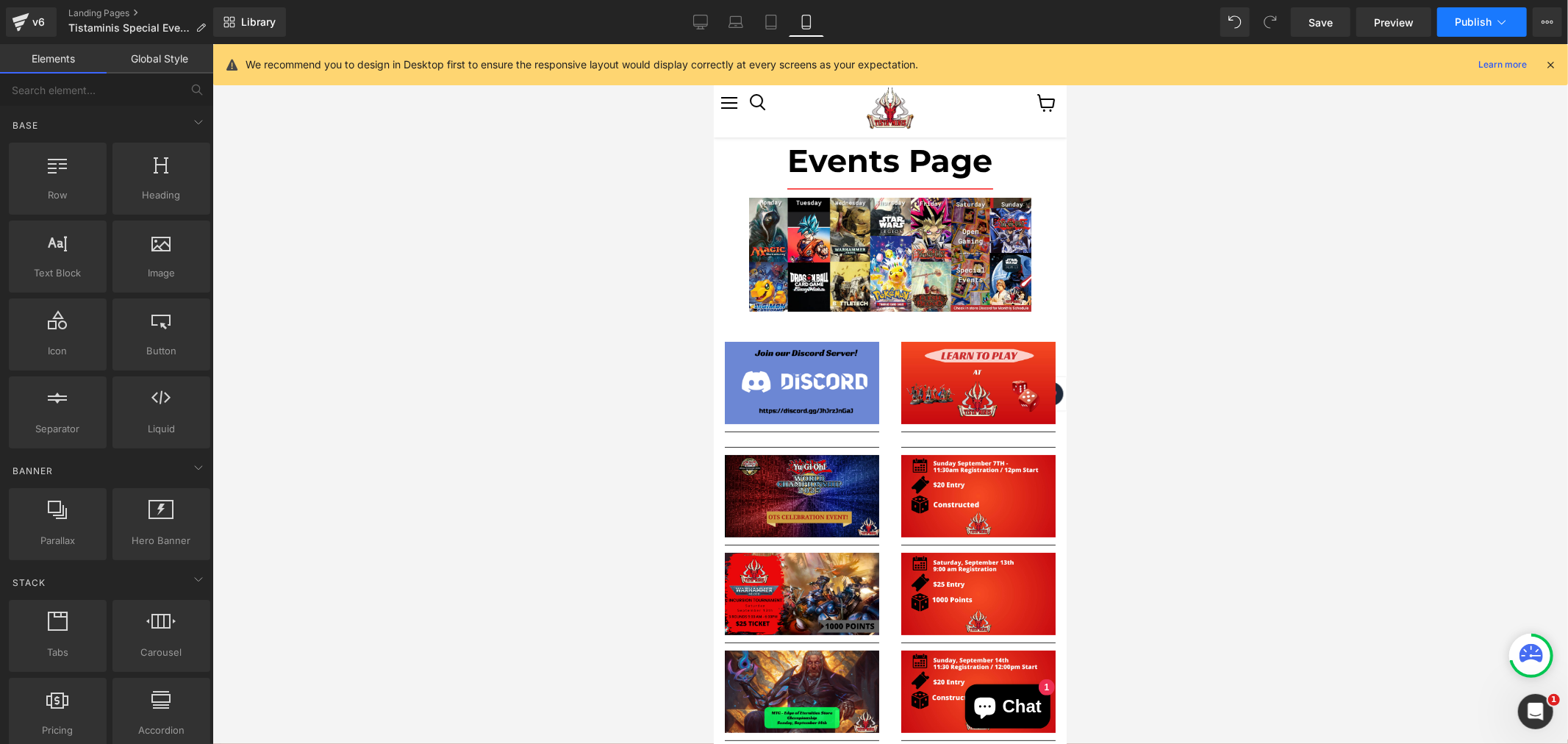
click at [1487, 22] on span "Publish" at bounding box center [1473, 22] width 37 height 12
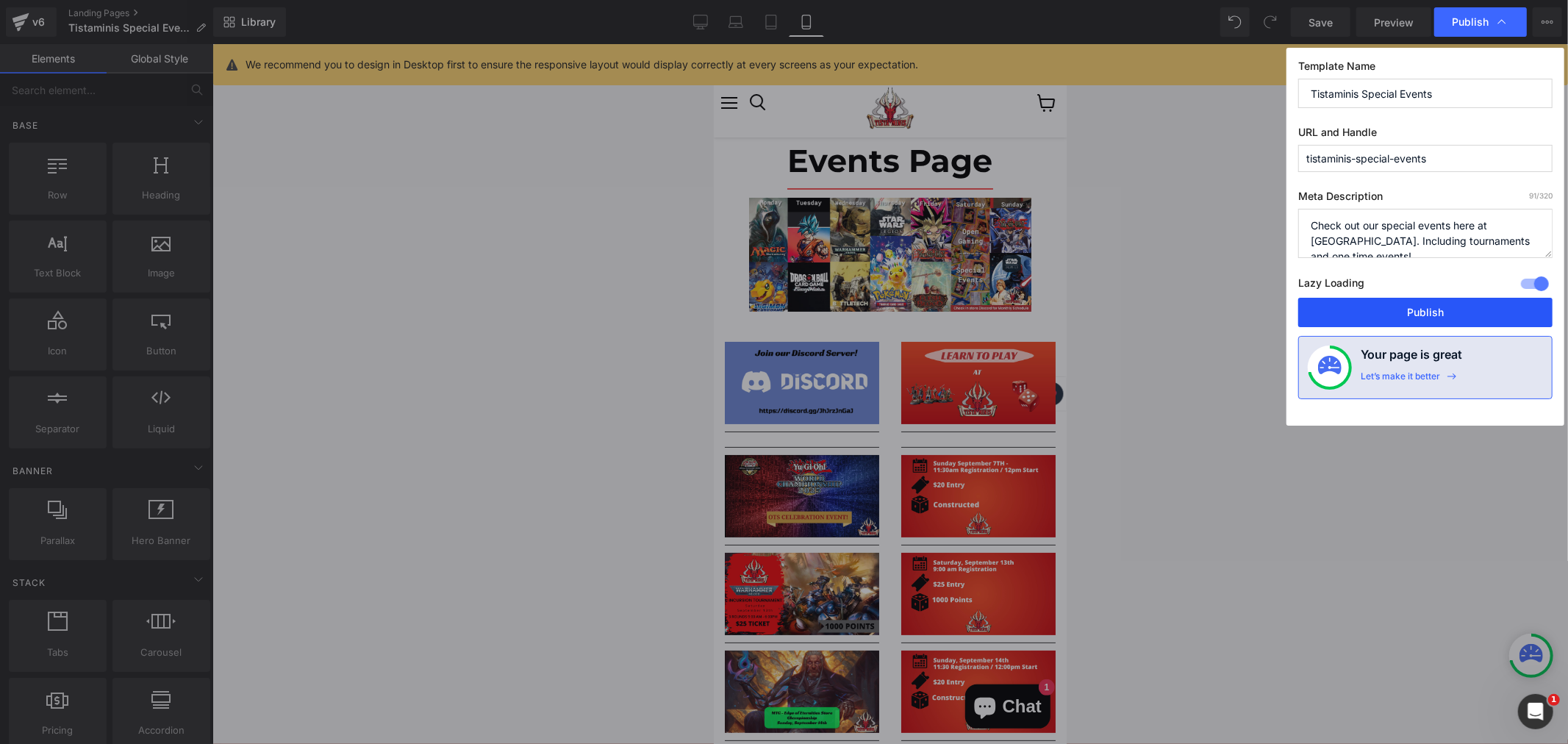
click at [0, 0] on button "Publish" at bounding box center [0, 0] width 0 height 0
